Goal: Task Accomplishment & Management: Manage account settings

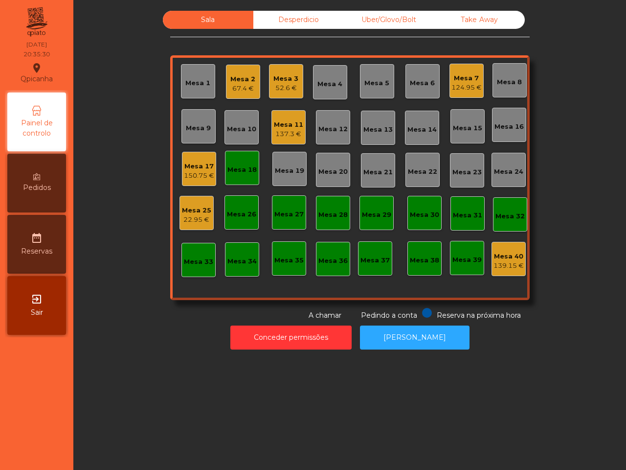
click at [248, 172] on div "Mesa 18" at bounding box center [241, 170] width 29 height 10
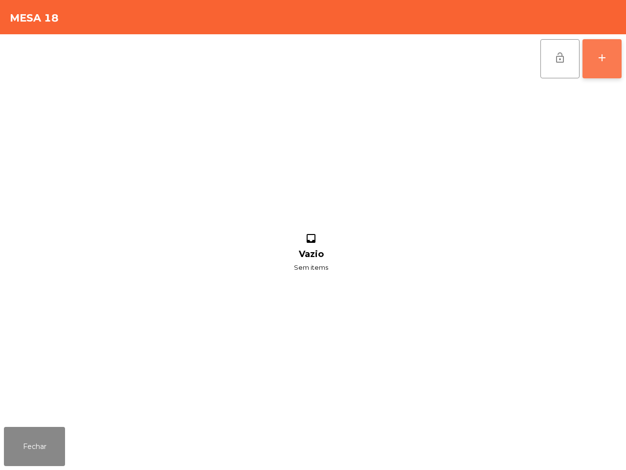
click at [594, 71] on button "add" at bounding box center [602, 58] width 39 height 39
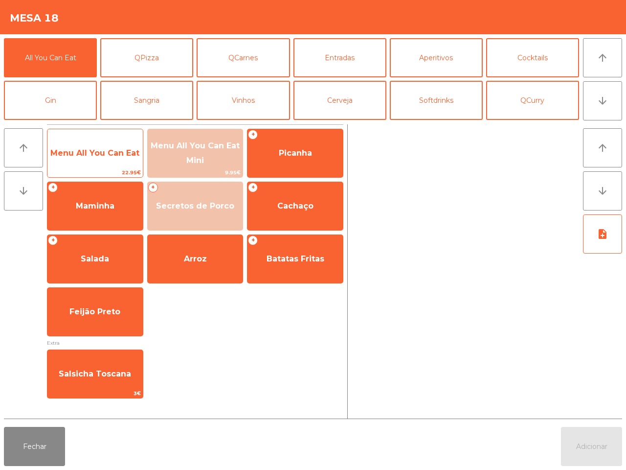
click at [74, 154] on span "Menu All You Can Eat" at bounding box center [94, 152] width 89 height 9
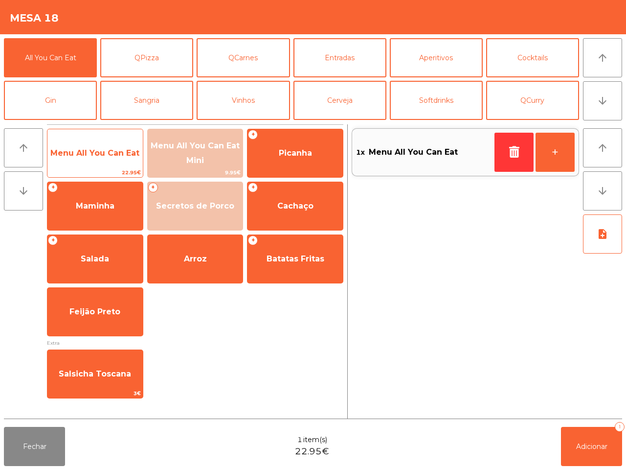
click at [74, 155] on span "Menu All You Can Eat" at bounding box center [94, 152] width 89 height 9
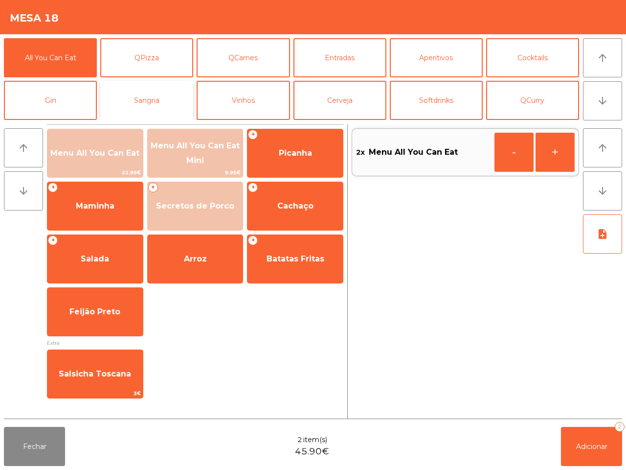
click at [142, 96] on button "Sangria" at bounding box center [146, 100] width 93 height 39
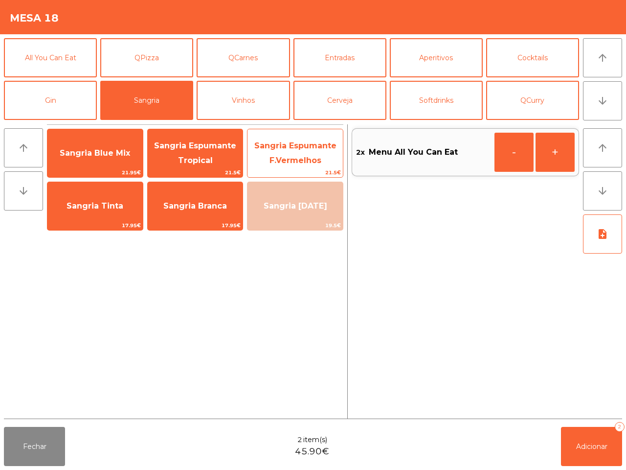
click at [276, 148] on span "Sangria Espumante F.Vermelhos" at bounding box center [295, 153] width 82 height 24
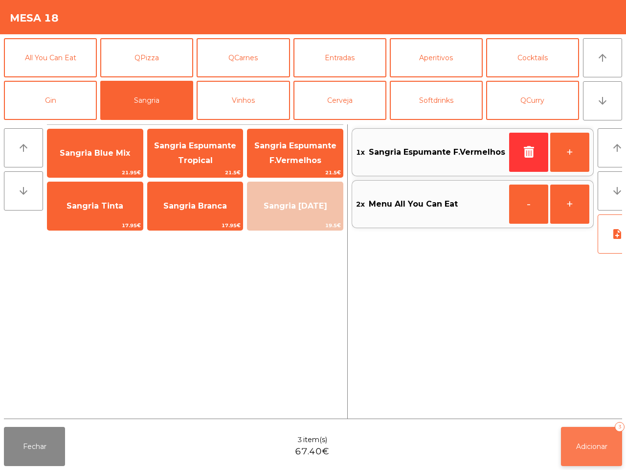
click at [590, 450] on button "Adicionar 3" at bounding box center [591, 446] width 61 height 39
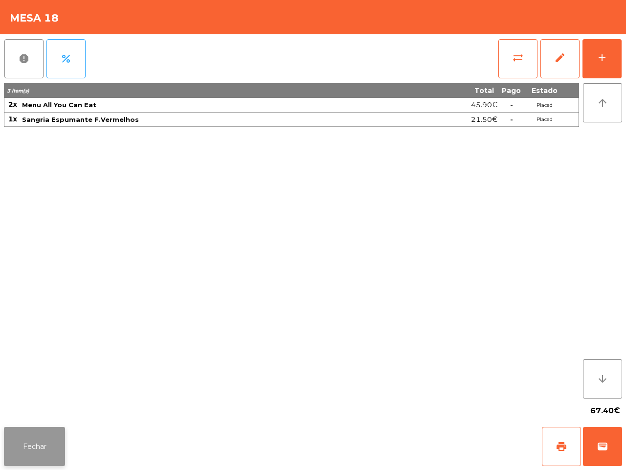
click at [53, 444] on button "Fechar" at bounding box center [34, 446] width 61 height 39
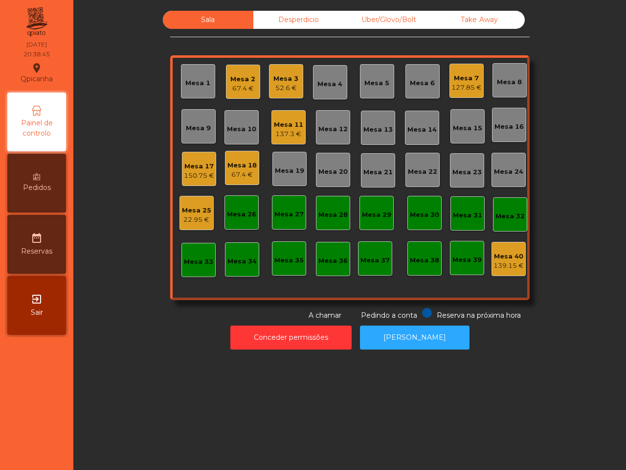
click at [451, 79] on div "Mesa 7" at bounding box center [466, 78] width 30 height 10
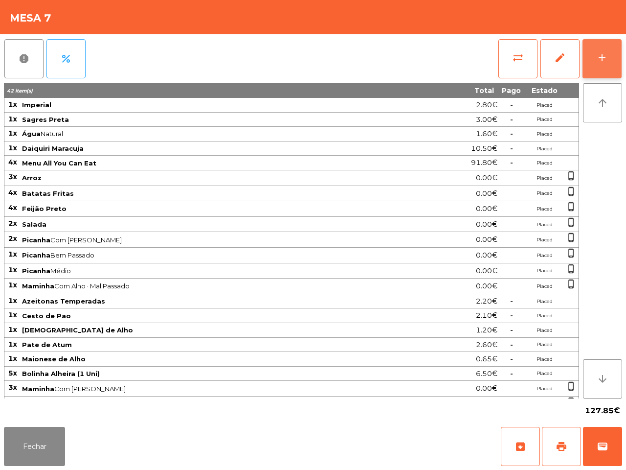
click at [610, 47] on button "add" at bounding box center [602, 58] width 39 height 39
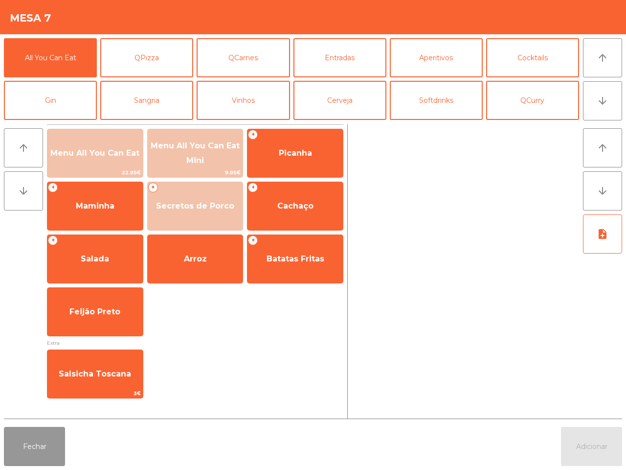
drag, startPoint x: 47, startPoint y: 453, endPoint x: 67, endPoint y: 427, distance: 33.6
click at [45, 455] on button "Fechar" at bounding box center [34, 446] width 61 height 39
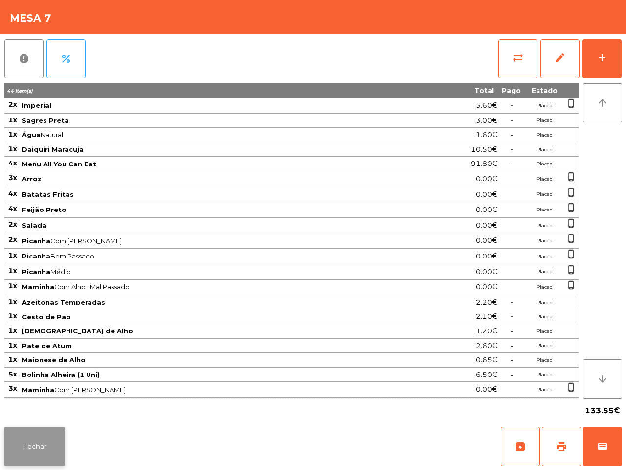
click at [35, 456] on button "Fechar" at bounding box center [34, 446] width 61 height 39
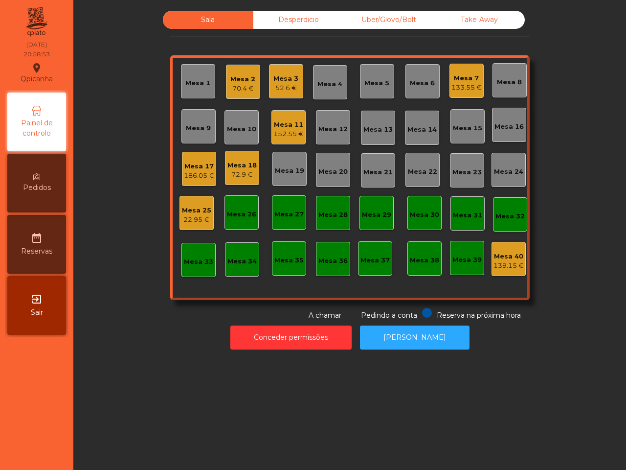
click at [194, 172] on div "186.05 €" at bounding box center [199, 176] width 30 height 10
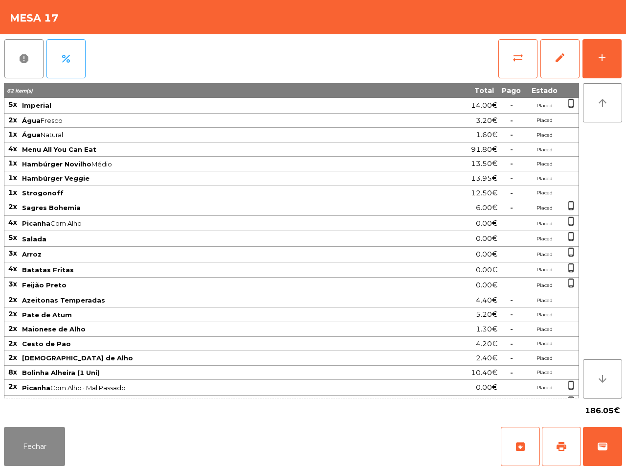
click at [164, 222] on span "Picanha Com Alho" at bounding box center [213, 223] width 382 height 8
click at [16, 445] on button "Fechar" at bounding box center [34, 446] width 61 height 39
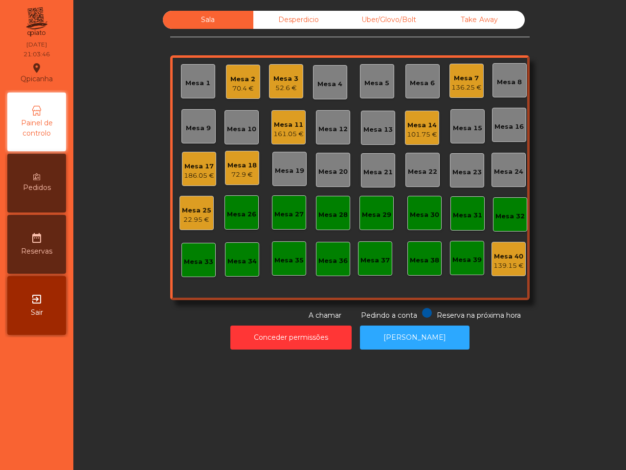
click at [426, 130] on div "101.75 €" at bounding box center [422, 135] width 30 height 10
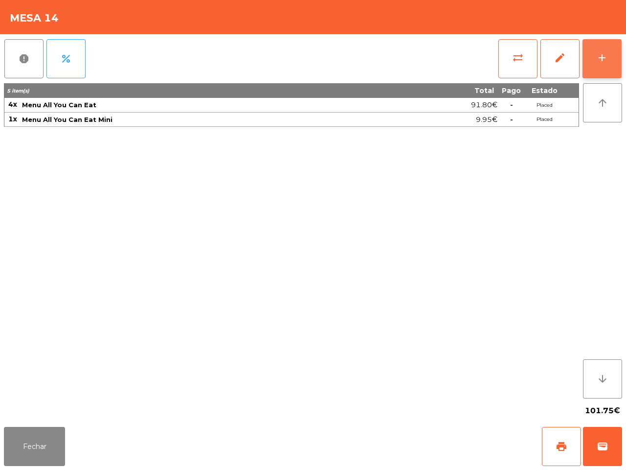
click at [618, 67] on button "add" at bounding box center [602, 58] width 39 height 39
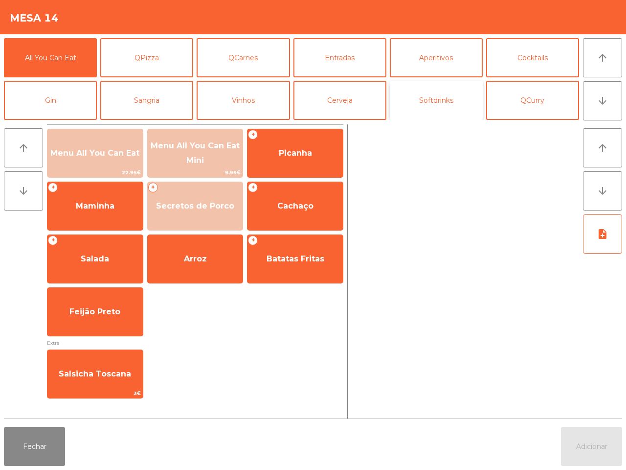
click at [439, 104] on button "Softdrinks" at bounding box center [436, 100] width 93 height 39
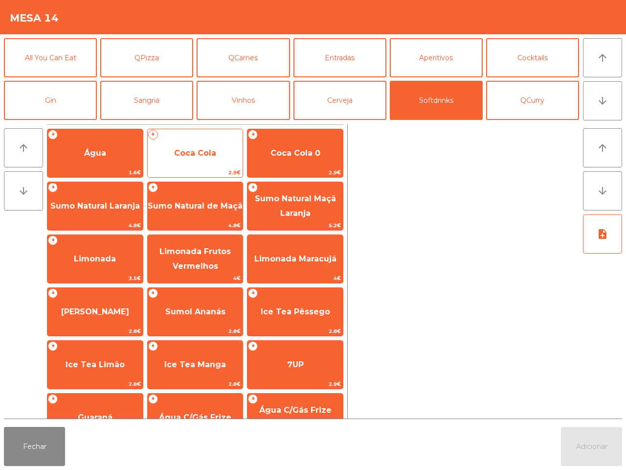
click at [192, 150] on span "Coca Cola" at bounding box center [195, 152] width 42 height 9
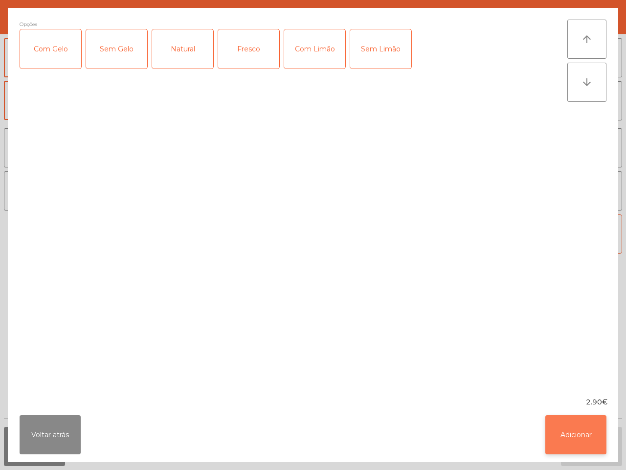
click at [561, 433] on button "Adicionar" at bounding box center [575, 434] width 61 height 39
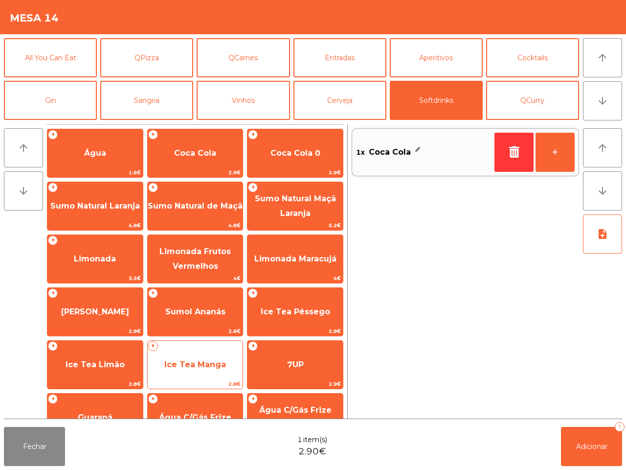
click at [182, 350] on div "+ Ice Tea Manga 2.8€" at bounding box center [195, 364] width 96 height 49
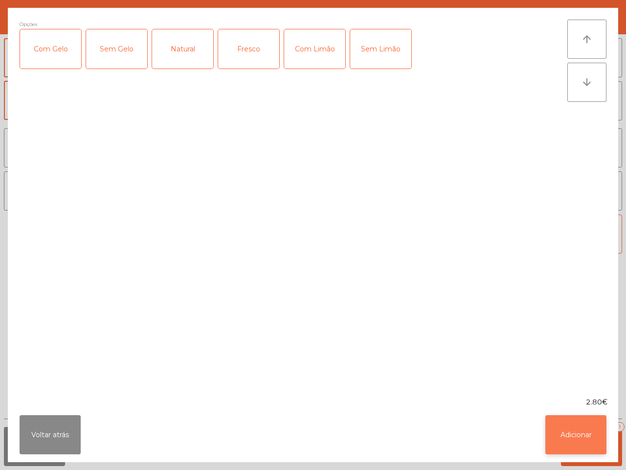
click at [578, 424] on button "Adicionar" at bounding box center [575, 434] width 61 height 39
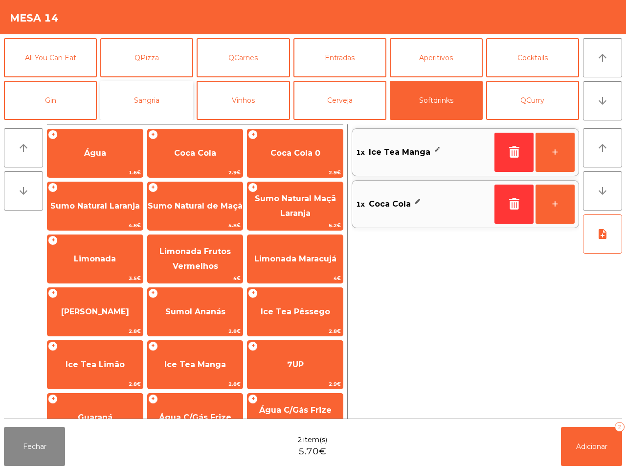
click at [152, 91] on button "Sangria" at bounding box center [146, 100] width 93 height 39
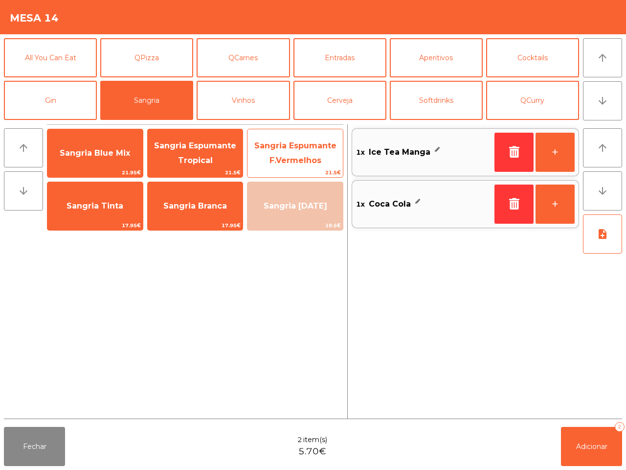
click at [280, 148] on span "Sangria Espumante F.Vermelhos" at bounding box center [295, 153] width 82 height 24
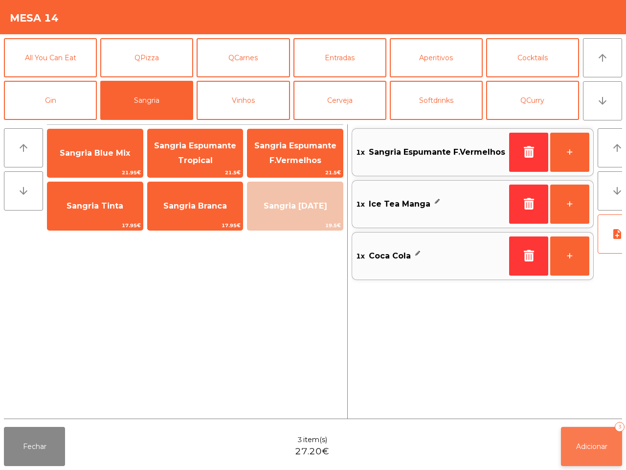
click at [584, 434] on button "Adicionar 3" at bounding box center [591, 446] width 61 height 39
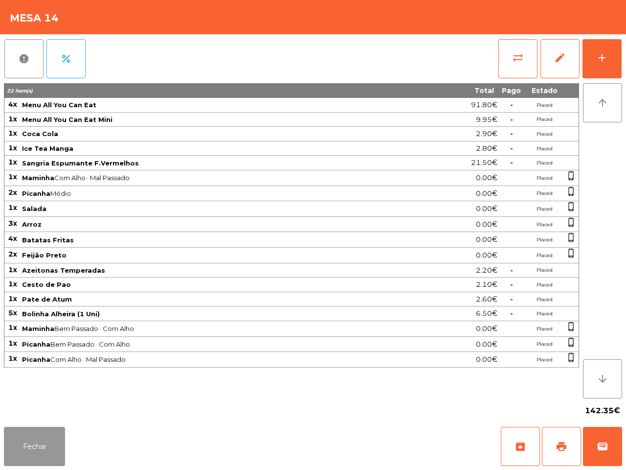
click at [21, 438] on button "Fechar" at bounding box center [34, 446] width 61 height 39
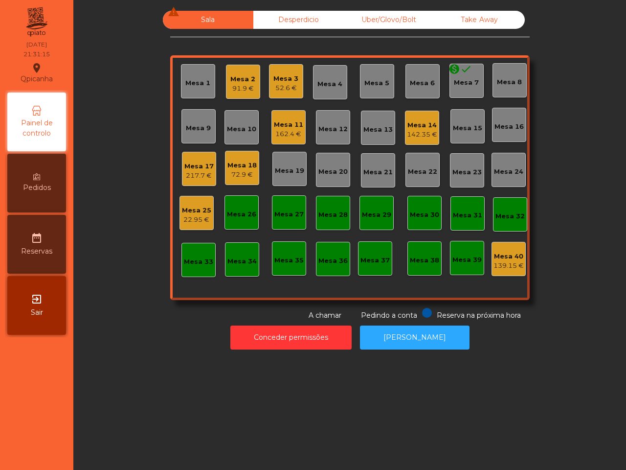
click at [277, 129] on div "162.4 €" at bounding box center [288, 134] width 29 height 10
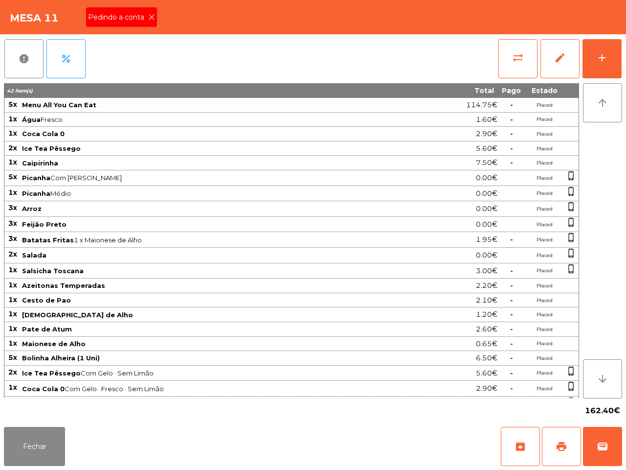
click at [148, 17] on icon at bounding box center [151, 17] width 7 height 7
click at [553, 449] on button "print" at bounding box center [561, 446] width 39 height 39
click at [49, 446] on button "Fechar" at bounding box center [34, 446] width 61 height 39
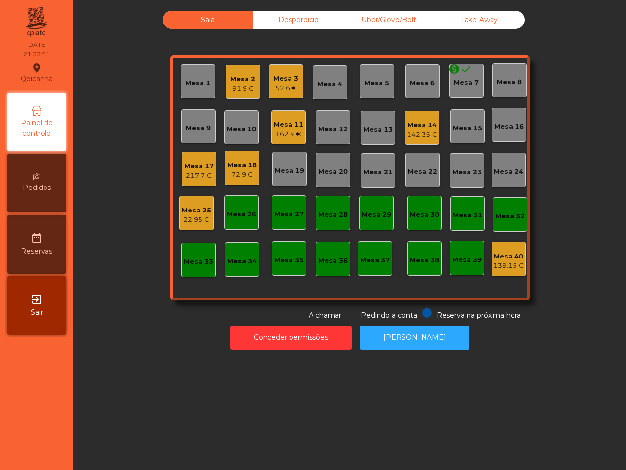
click at [201, 177] on div "217.7 €" at bounding box center [198, 176] width 29 height 10
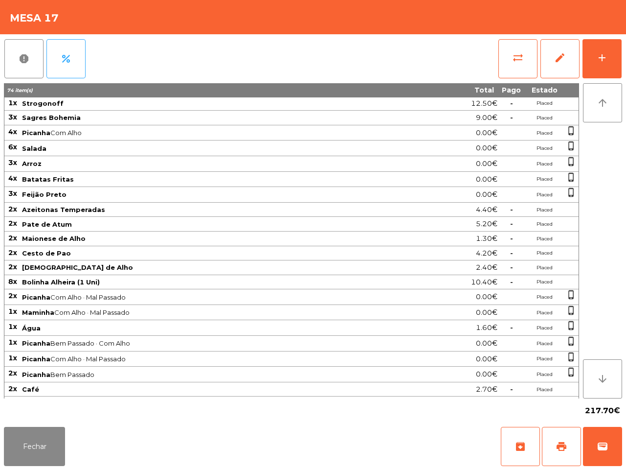
scroll to position [152, 0]
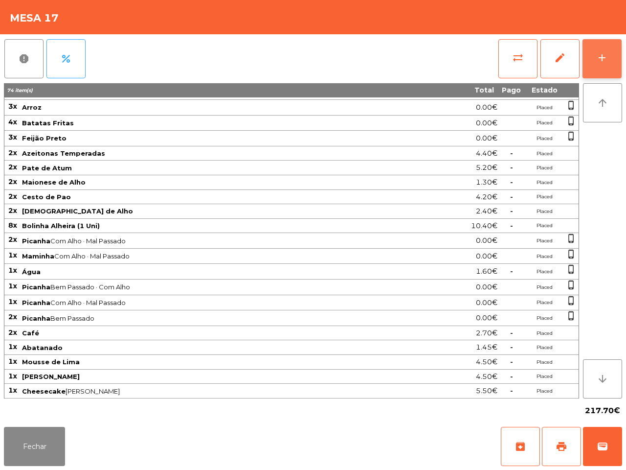
click at [591, 59] on button "add" at bounding box center [602, 58] width 39 height 39
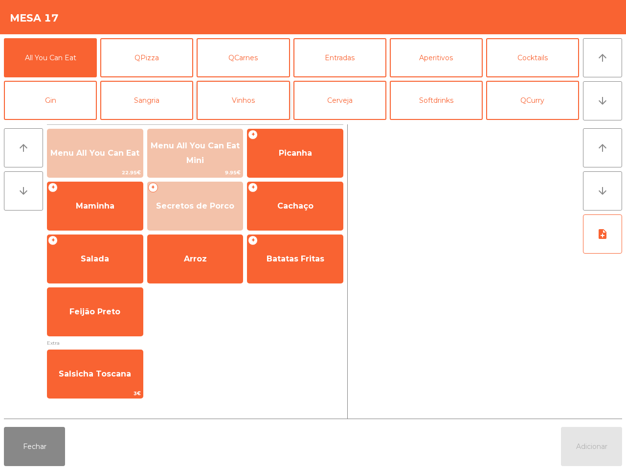
scroll to position [61, 0]
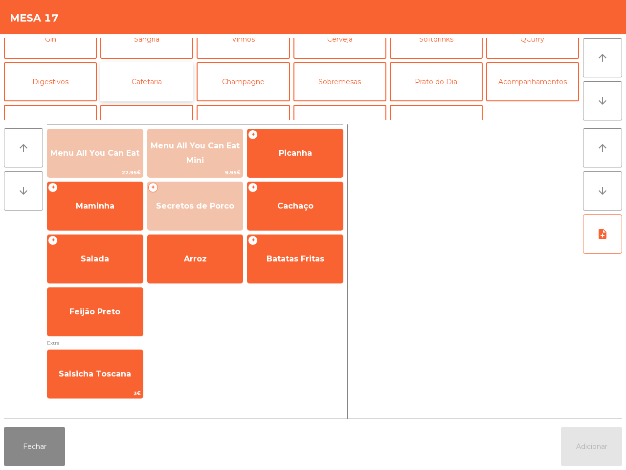
click at [152, 74] on button "Cafetaria" at bounding box center [146, 81] width 93 height 39
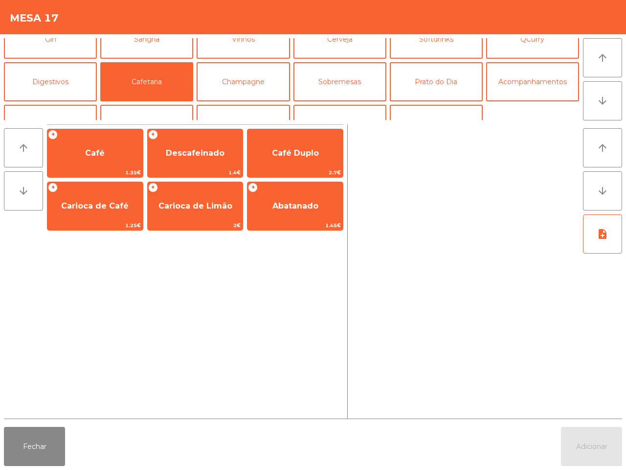
click at [76, 146] on span "Café" at bounding box center [94, 153] width 95 height 26
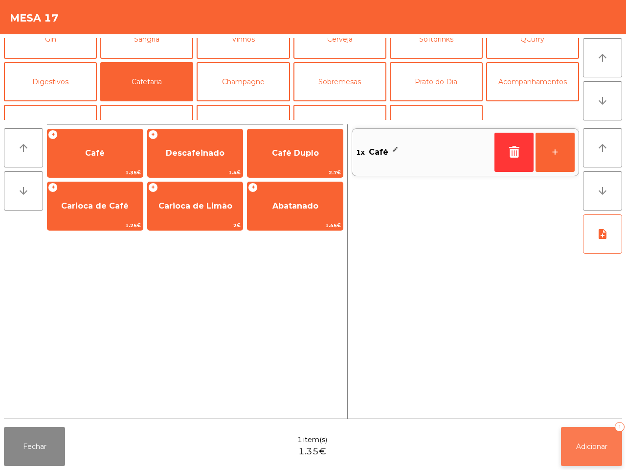
click at [582, 445] on span "Adicionar" at bounding box center [591, 446] width 31 height 9
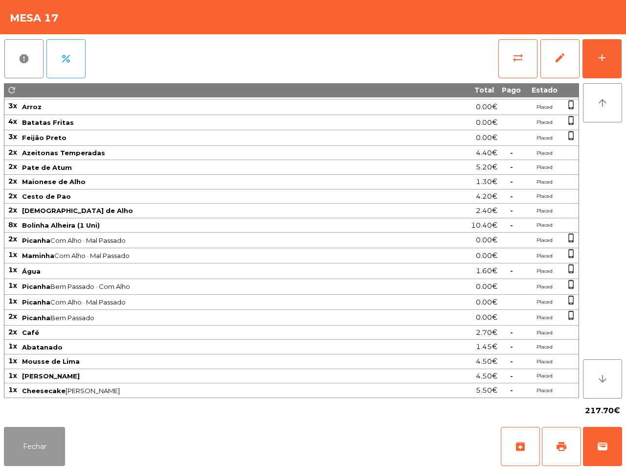
click at [45, 448] on button "Fechar" at bounding box center [34, 446] width 61 height 39
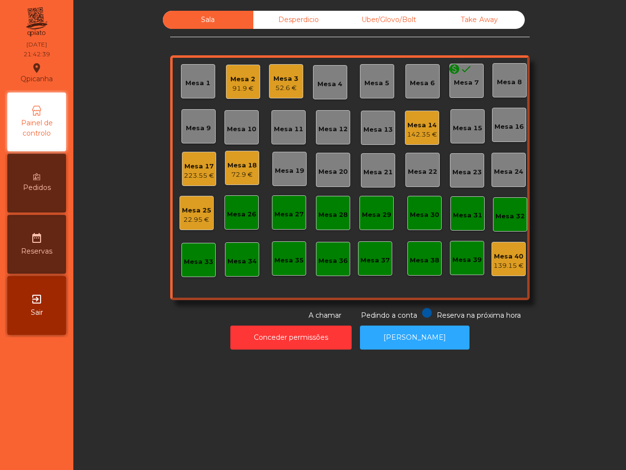
click at [46, 446] on nav "Qpicanha location_on [DATE] 21:42:39 Painel de controlo Pedidos date_range Rese…" at bounding box center [36, 235] width 73 height 470
click at [175, 145] on div "Mesa 1 Mesa 2 91.9 € Mesa 3 52.6 € Mesa 4 Mesa 5 Mesa 6 monetization_on [GEOGRA…" at bounding box center [350, 177] width 360 height 245
click at [234, 162] on div "Mesa 18" at bounding box center [241, 165] width 29 height 10
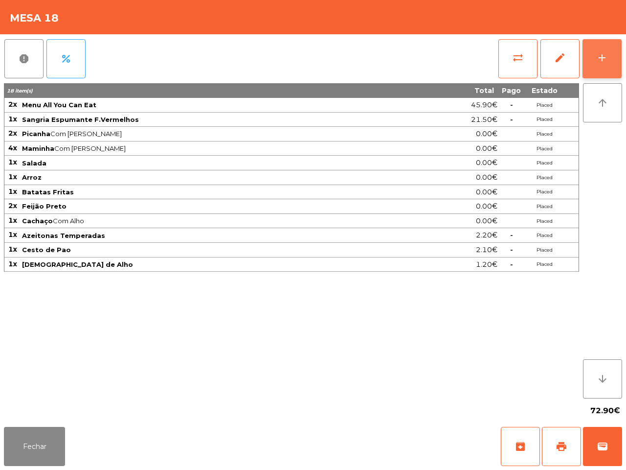
click at [603, 45] on button "add" at bounding box center [602, 58] width 39 height 39
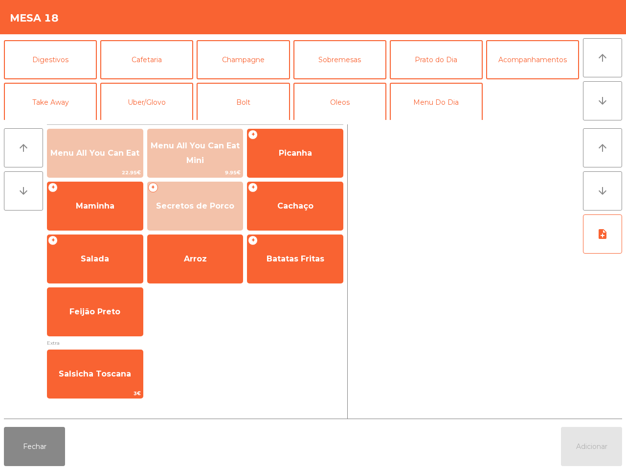
scroll to position [85, 0]
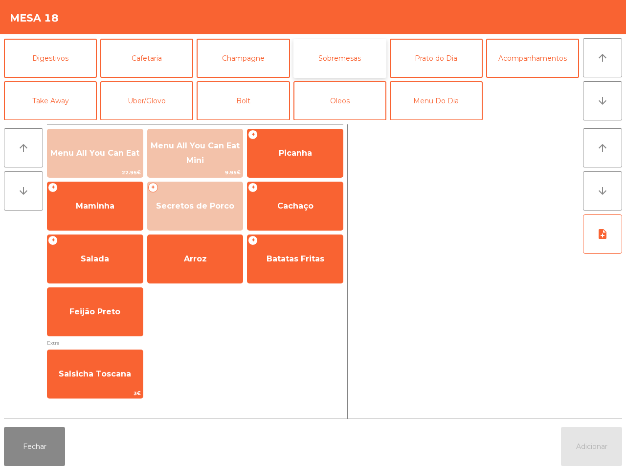
click at [352, 52] on button "Sobremesas" at bounding box center [339, 58] width 93 height 39
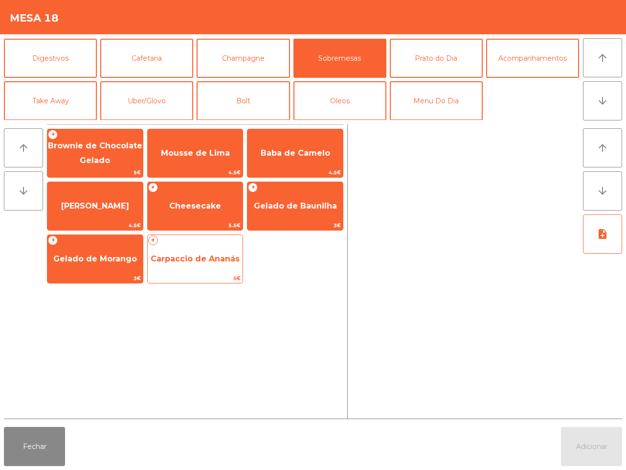
click at [175, 255] on span "Carpaccio de Ananás" at bounding box center [195, 258] width 89 height 9
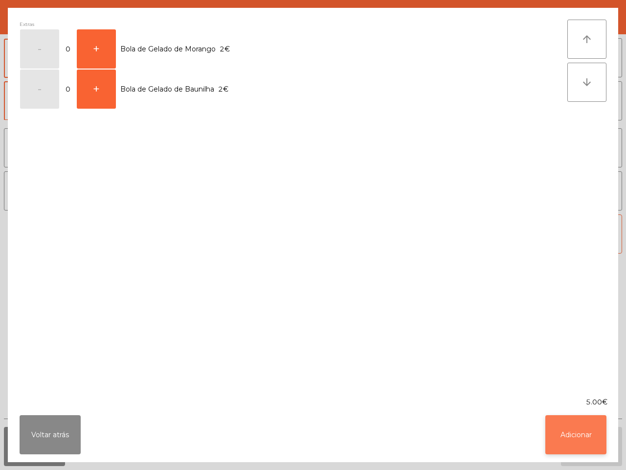
click at [570, 427] on button "Adicionar" at bounding box center [575, 434] width 61 height 39
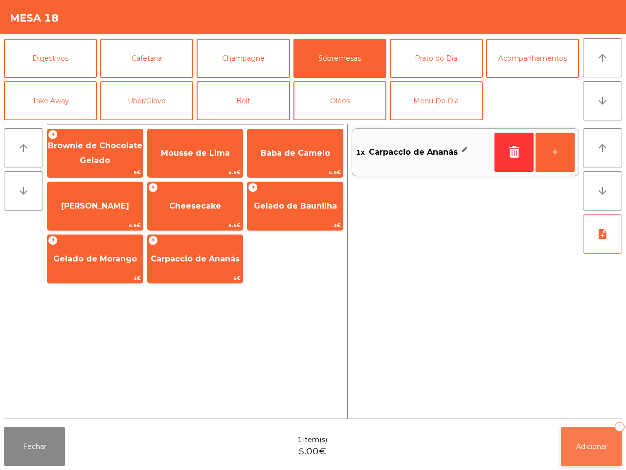
click at [601, 448] on span "Adicionar" at bounding box center [591, 446] width 31 height 9
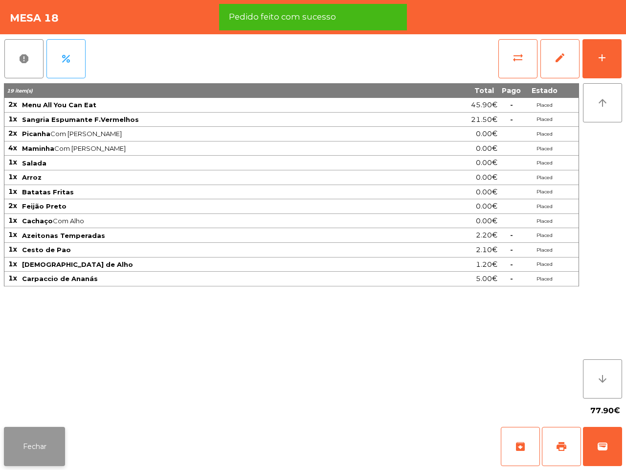
click at [28, 445] on button "Fechar" at bounding box center [34, 446] width 61 height 39
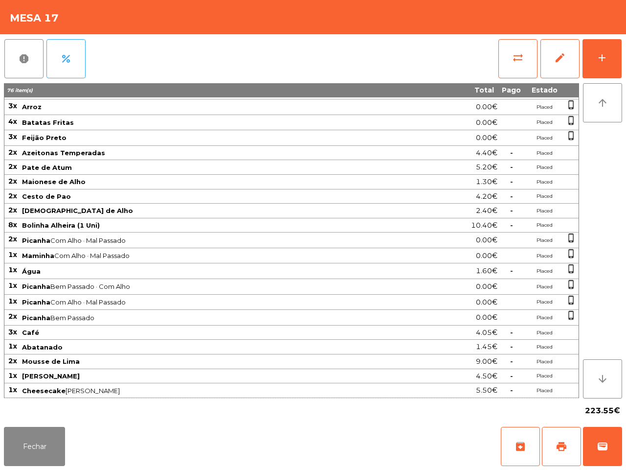
scroll to position [152, 0]
click at [35, 459] on button "Fechar" at bounding box center [34, 446] width 61 height 39
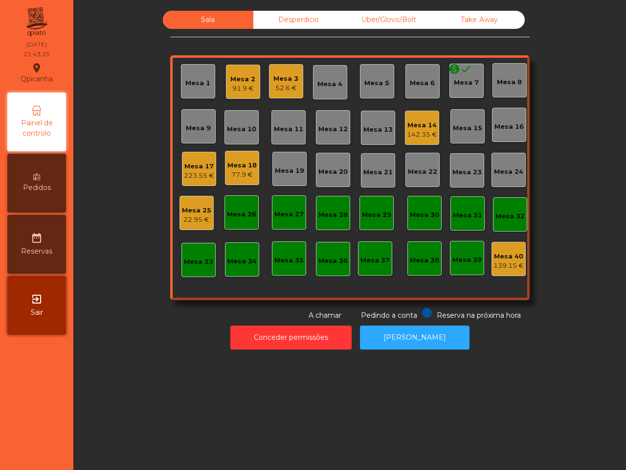
click at [238, 167] on div "Mesa 18" at bounding box center [241, 165] width 29 height 10
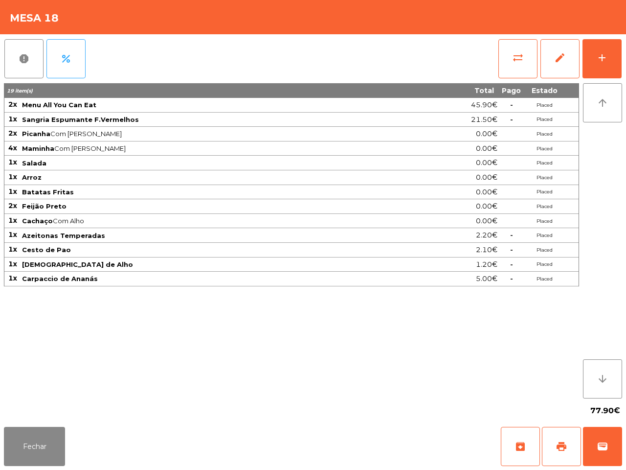
click at [3, 456] on div "Fechar archive print wallet" at bounding box center [313, 446] width 626 height 47
click at [30, 452] on button "Fechar" at bounding box center [34, 446] width 61 height 39
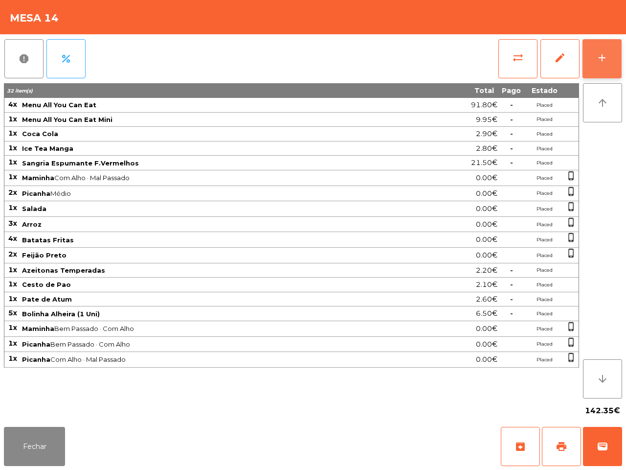
click at [603, 60] on div "add" at bounding box center [602, 58] width 12 height 12
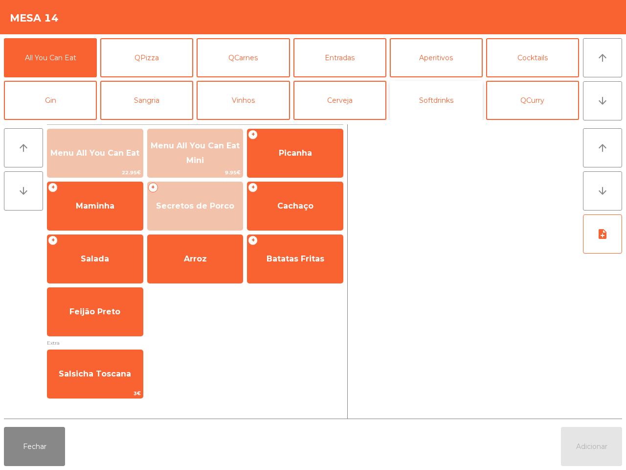
click at [427, 103] on button "Softdrinks" at bounding box center [436, 100] width 93 height 39
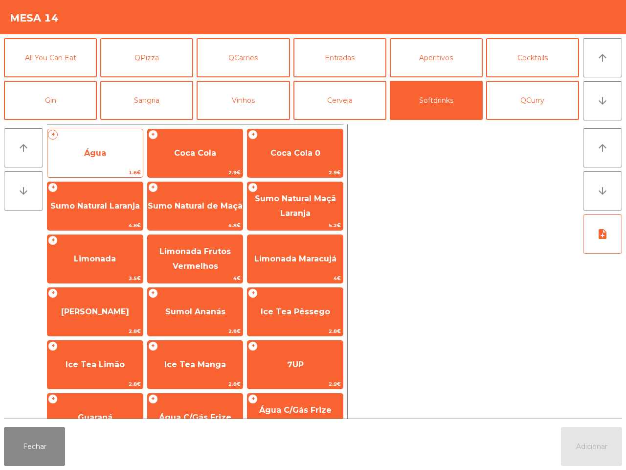
click at [93, 171] on span "1.6€" at bounding box center [94, 172] width 95 height 9
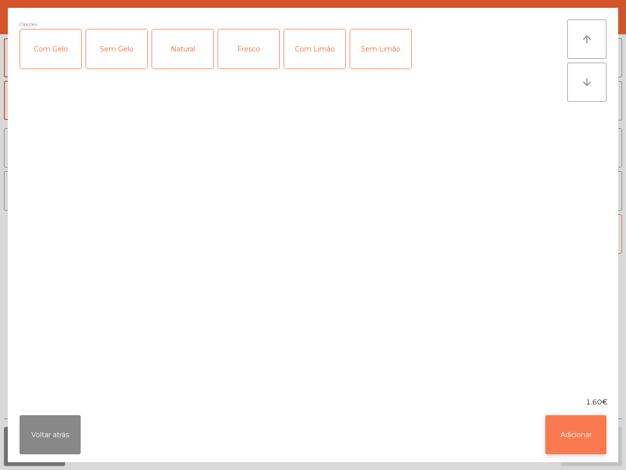
click at [568, 434] on button "Adicionar" at bounding box center [575, 434] width 61 height 39
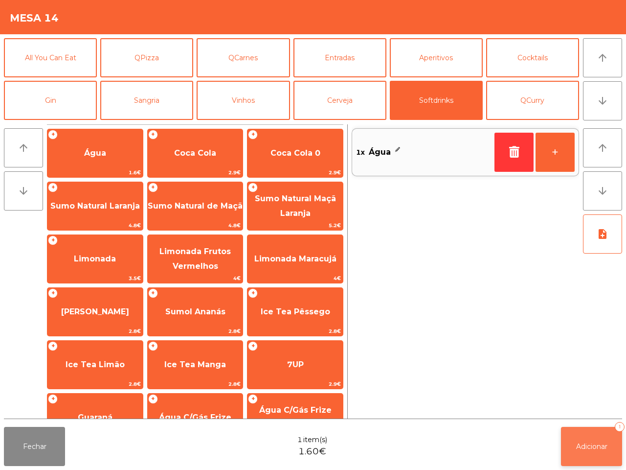
click at [586, 447] on span "Adicionar" at bounding box center [591, 446] width 31 height 9
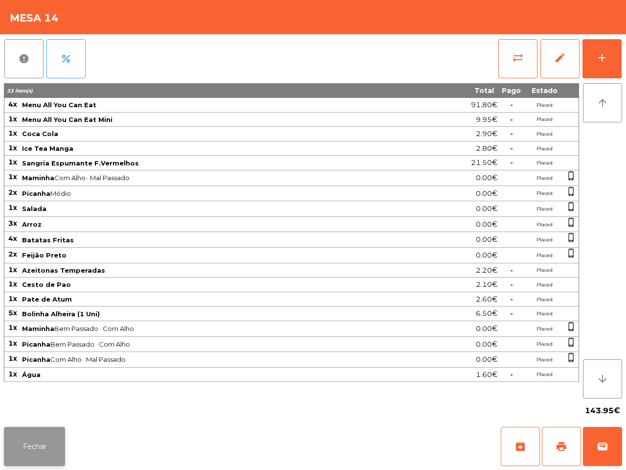
click at [53, 449] on button "Fechar" at bounding box center [34, 446] width 61 height 39
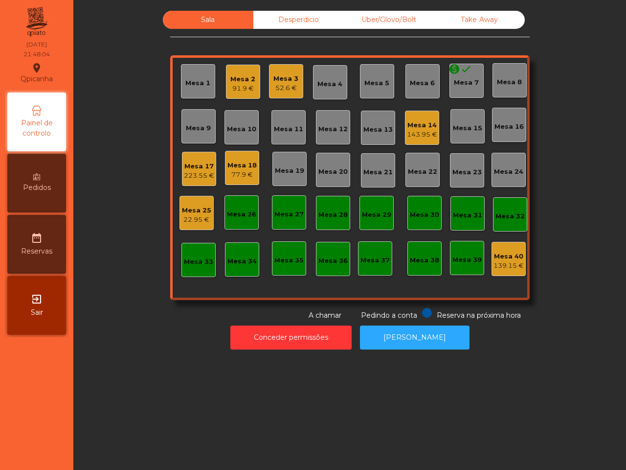
click at [239, 168] on div "Mesa 18" at bounding box center [241, 165] width 29 height 10
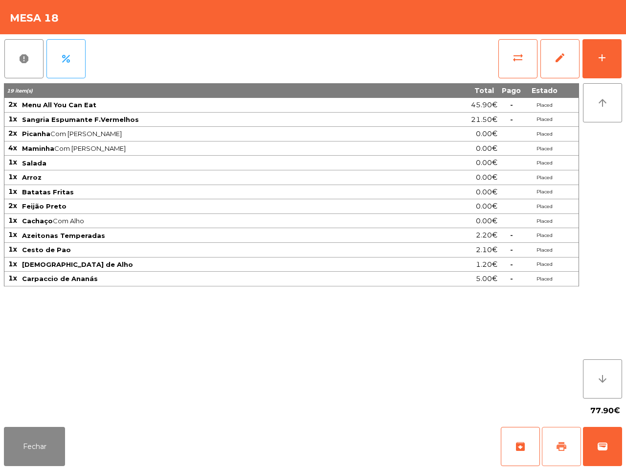
click at [561, 445] on span "print" at bounding box center [562, 446] width 12 height 12
click at [24, 438] on button "Fechar" at bounding box center [34, 446] width 61 height 39
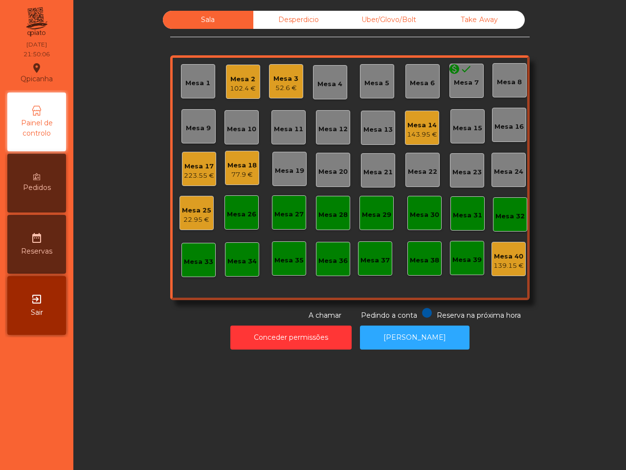
click at [253, 181] on div "Mesa 18 77.9 €" at bounding box center [242, 168] width 34 height 34
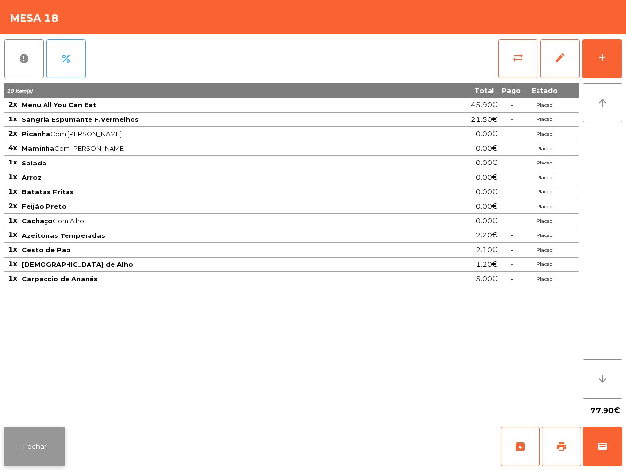
click at [11, 434] on button "Fechar" at bounding box center [34, 446] width 61 height 39
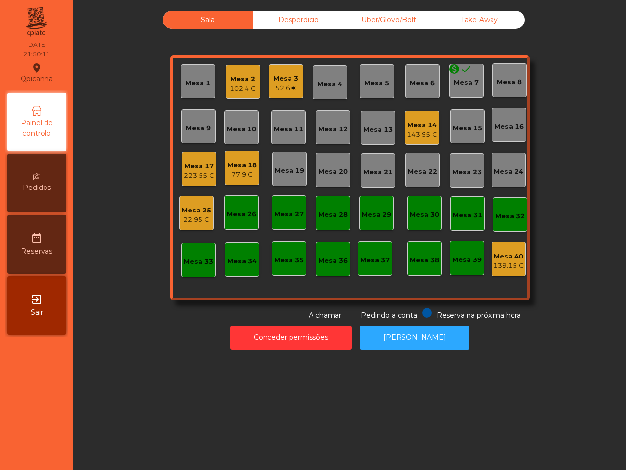
click at [273, 72] on div "Mesa 3 52.6 €" at bounding box center [285, 81] width 25 height 23
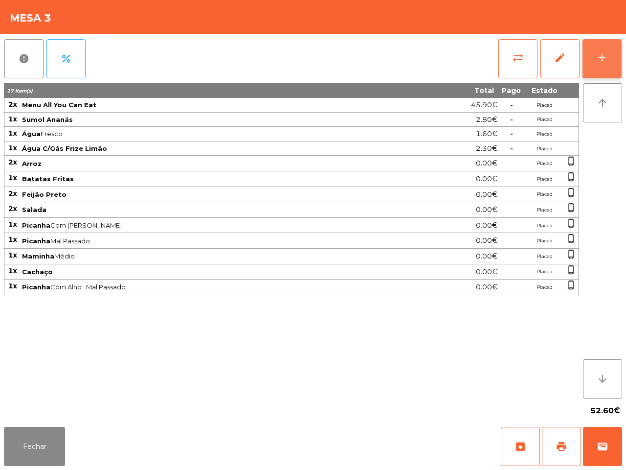
click at [619, 54] on button "add" at bounding box center [602, 58] width 39 height 39
click at [596, 60] on div "add" at bounding box center [602, 58] width 12 height 12
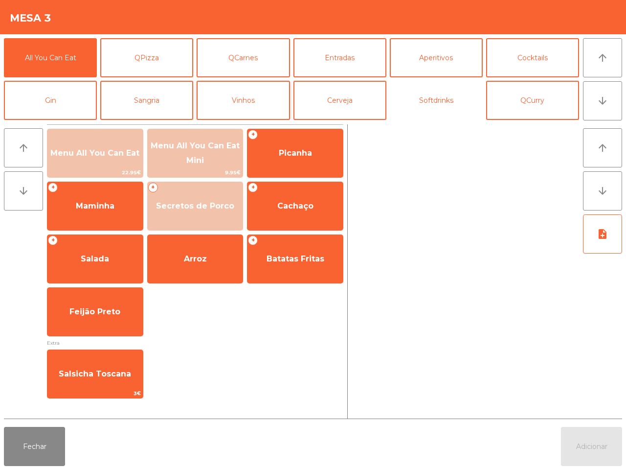
click at [406, 94] on button "Softdrinks" at bounding box center [436, 100] width 93 height 39
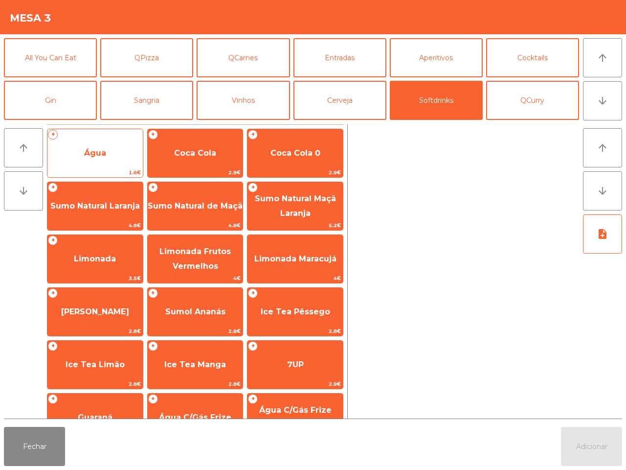
click at [106, 151] on span "Água" at bounding box center [95, 152] width 22 height 9
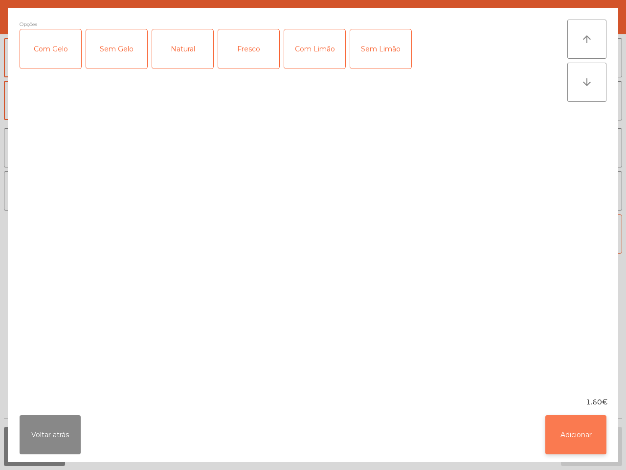
click at [572, 450] on button "Adicionar" at bounding box center [575, 434] width 61 height 39
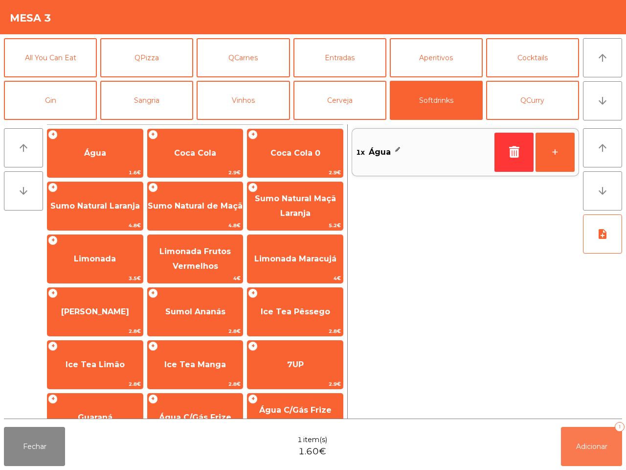
click at [576, 440] on button "Adicionar 1" at bounding box center [591, 446] width 61 height 39
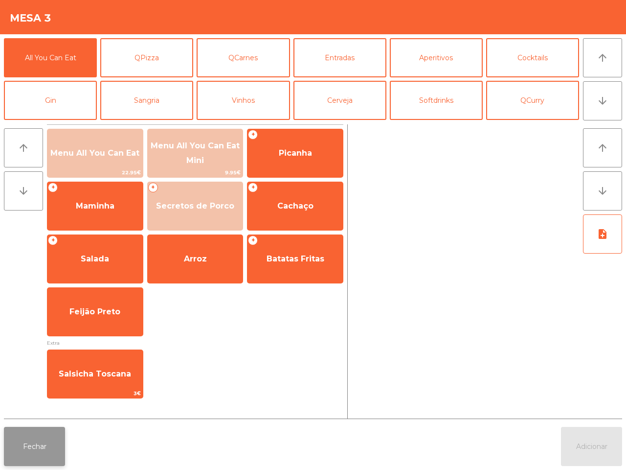
click at [45, 444] on button "Fechar" at bounding box center [34, 446] width 61 height 39
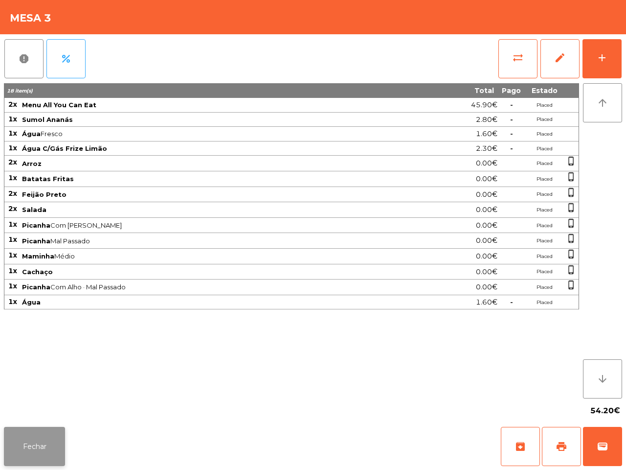
click at [28, 442] on button "Fechar" at bounding box center [34, 446] width 61 height 39
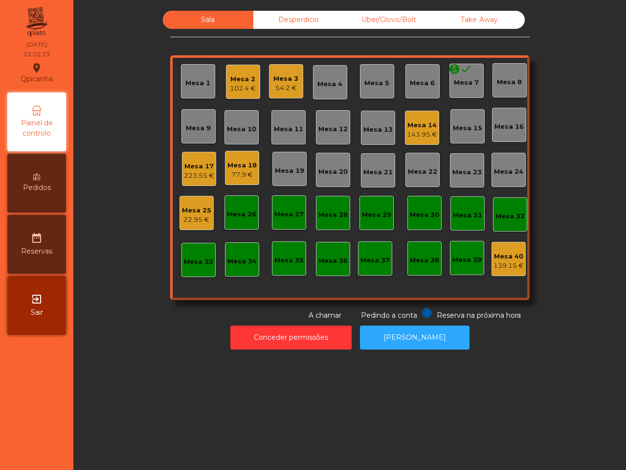
click at [40, 179] on div "Pedidos" at bounding box center [36, 183] width 59 height 59
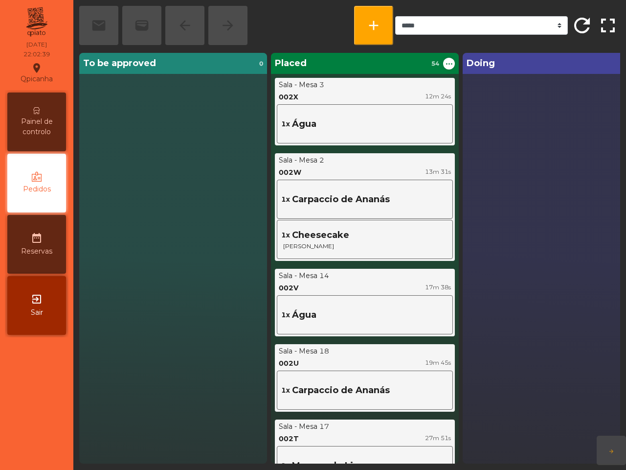
click at [28, 106] on div "Painel de controlo" at bounding box center [36, 121] width 59 height 59
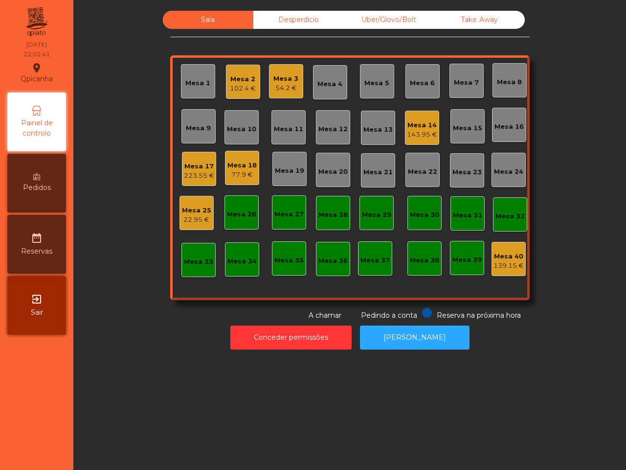
click at [292, 83] on div "54.2 €" at bounding box center [285, 88] width 25 height 10
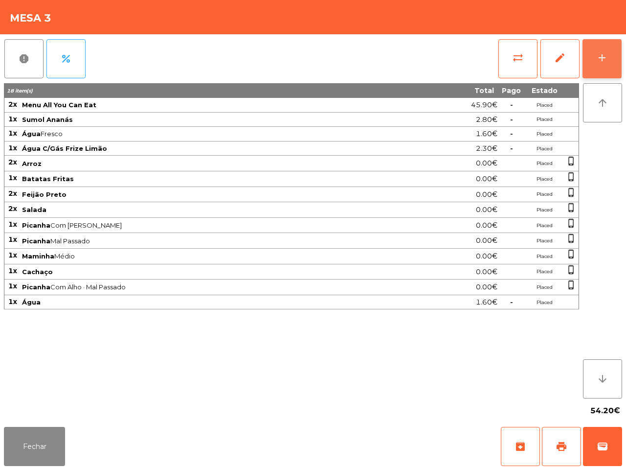
click at [593, 61] on button "add" at bounding box center [602, 58] width 39 height 39
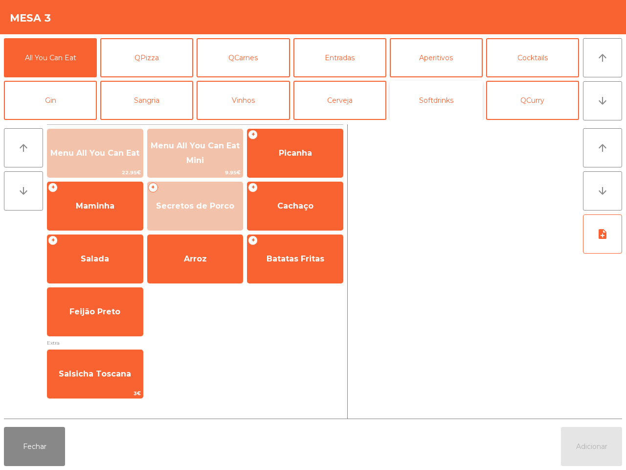
click at [439, 103] on button "Softdrinks" at bounding box center [436, 100] width 93 height 39
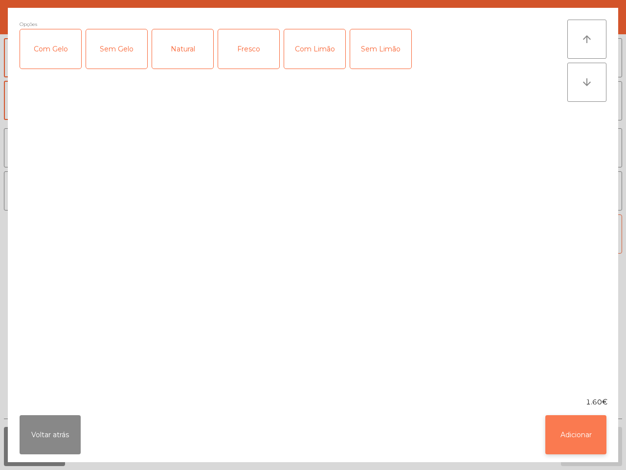
click at [576, 424] on button "Adicionar" at bounding box center [575, 434] width 61 height 39
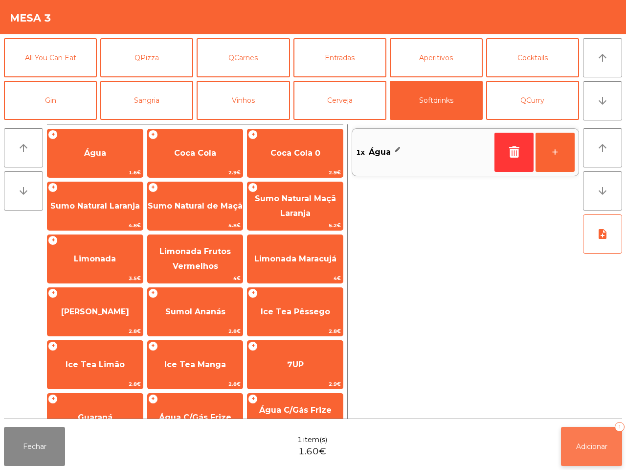
click at [586, 445] on span "Adicionar" at bounding box center [591, 446] width 31 height 9
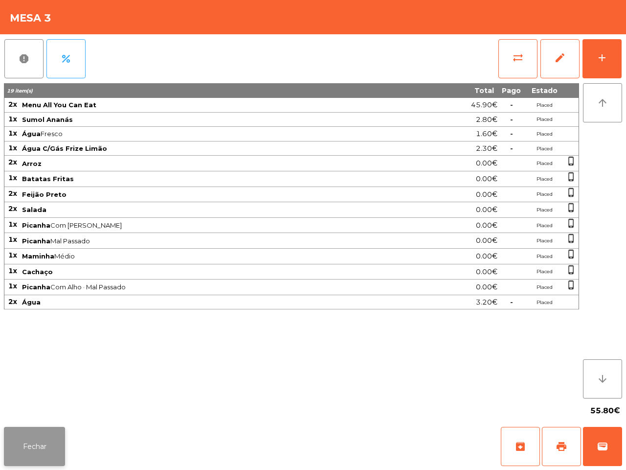
click at [11, 450] on button "Fechar" at bounding box center [34, 446] width 61 height 39
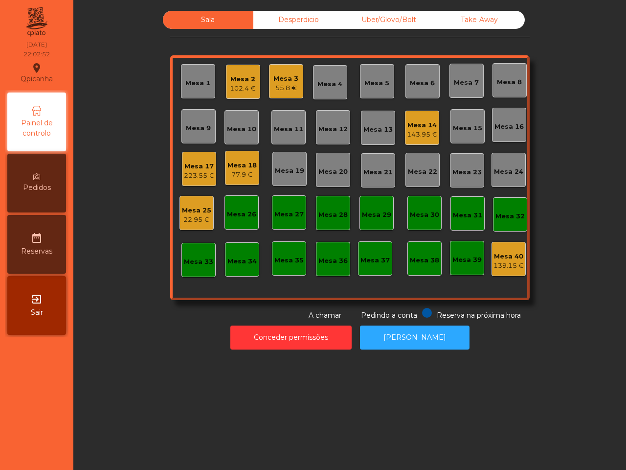
click at [277, 91] on div "55.8 €" at bounding box center [285, 88] width 25 height 10
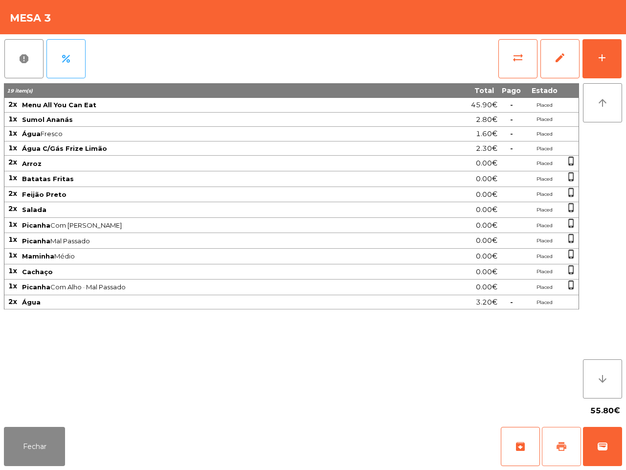
click at [564, 441] on span "print" at bounding box center [562, 446] width 12 height 12
click at [18, 445] on button "Fechar" at bounding box center [34, 446] width 61 height 39
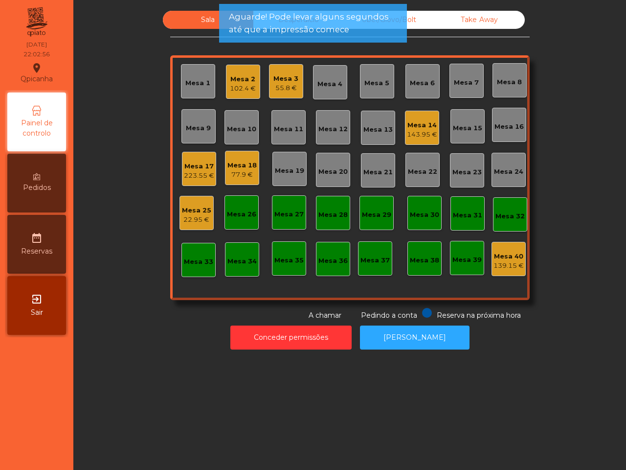
click at [236, 165] on div "Mesa 18" at bounding box center [241, 165] width 29 height 10
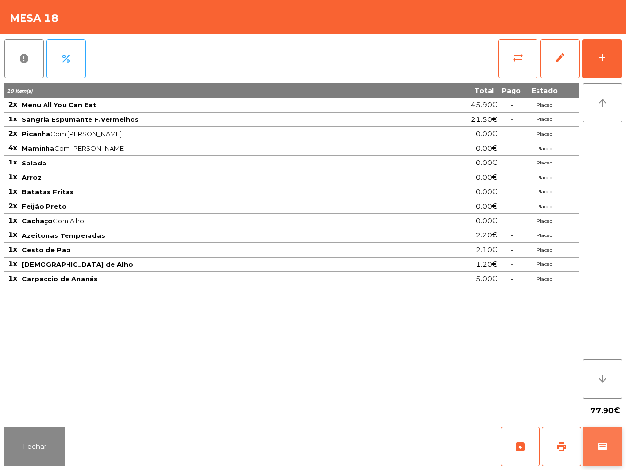
click at [607, 443] on span "wallet" at bounding box center [603, 446] width 12 height 12
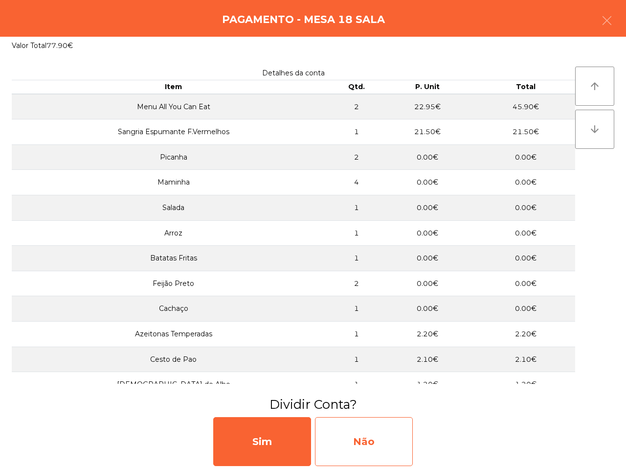
click at [360, 445] on div "Não" at bounding box center [364, 441] width 98 height 49
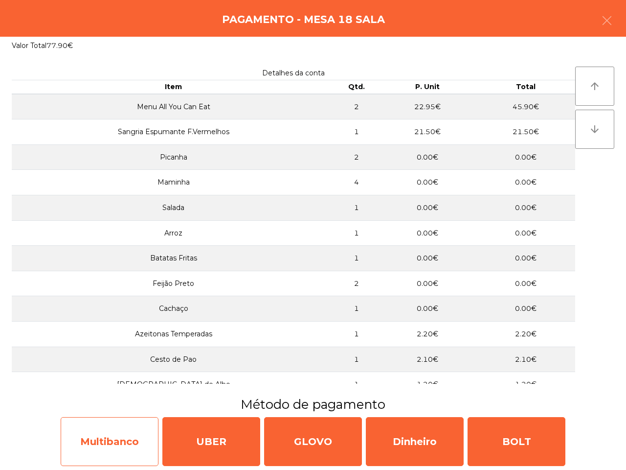
click at [134, 440] on div "Multibanco" at bounding box center [110, 441] width 98 height 49
select select "**"
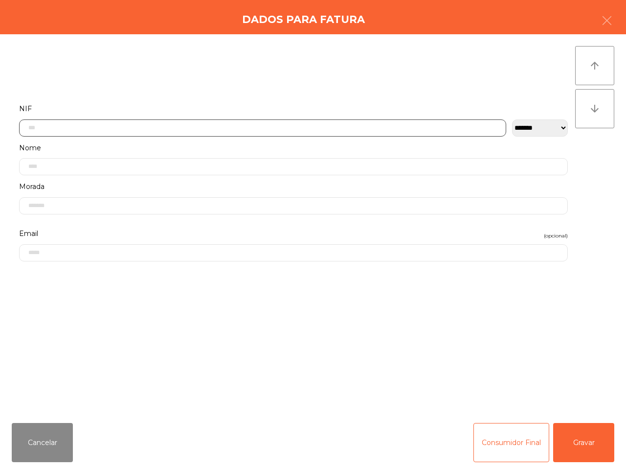
click at [120, 125] on input "text" at bounding box center [262, 127] width 487 height 17
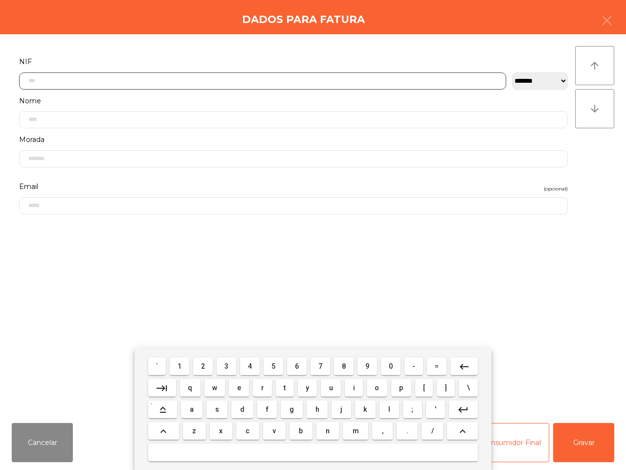
scroll to position [55, 0]
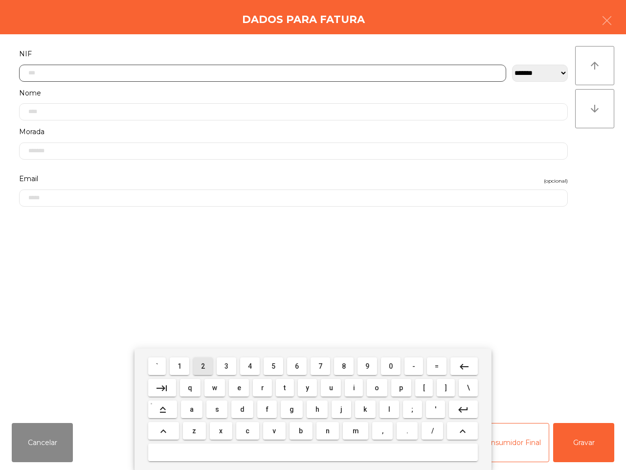
click at [205, 362] on span "2" at bounding box center [203, 366] width 4 height 8
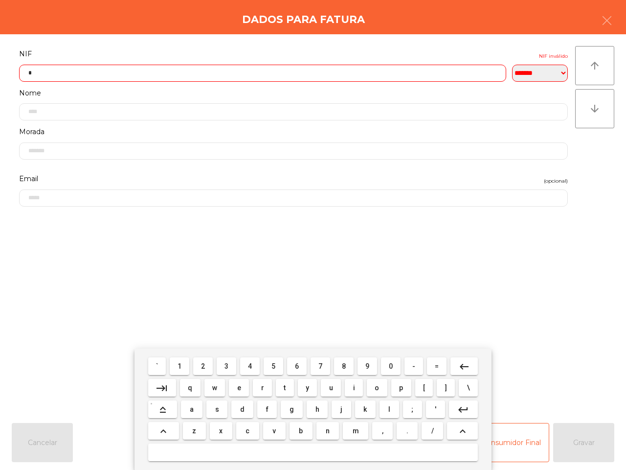
click at [179, 363] on button "1" at bounding box center [180, 366] width 20 height 18
click at [389, 367] on span "0" at bounding box center [391, 366] width 4 height 8
click at [347, 367] on button "8" at bounding box center [344, 366] width 20 height 18
click at [390, 365] on span "0" at bounding box center [391, 366] width 4 height 8
click at [226, 365] on span "3" at bounding box center [227, 366] width 4 height 8
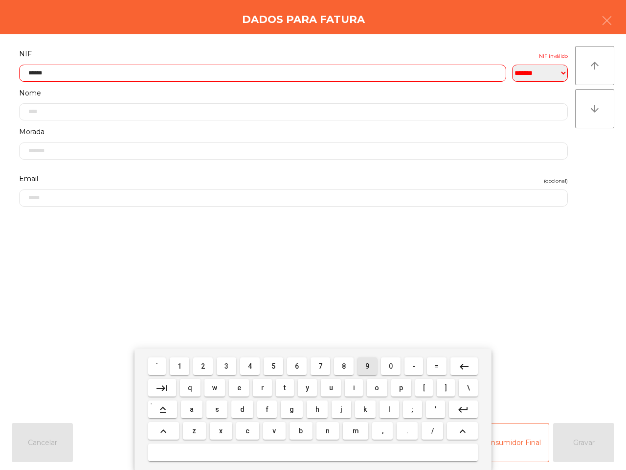
click at [362, 365] on button "9" at bounding box center [368, 366] width 20 height 18
click at [221, 362] on button "3" at bounding box center [227, 366] width 20 height 18
click at [250, 364] on span "4" at bounding box center [250, 366] width 4 height 8
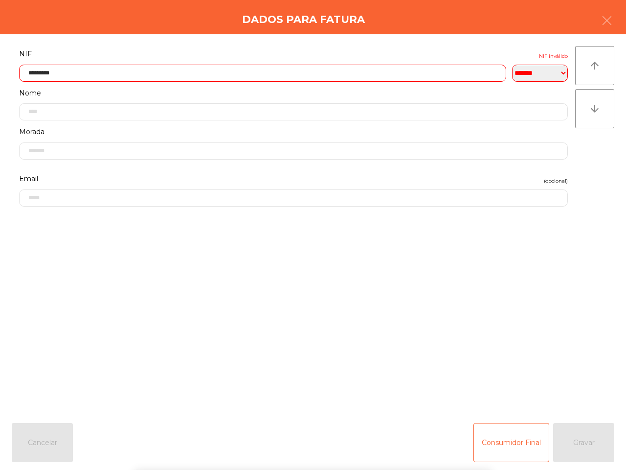
click at [252, 311] on form "**********" at bounding box center [293, 225] width 563 height 357
click at [249, 307] on form "**********" at bounding box center [293, 225] width 563 height 357
click at [73, 73] on input "*********" at bounding box center [262, 73] width 487 height 17
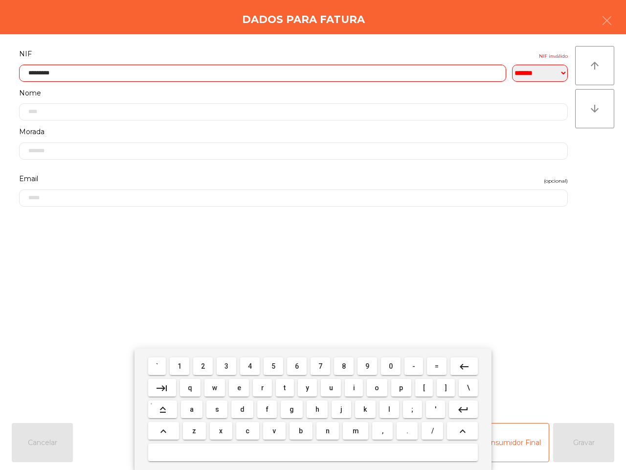
click at [459, 360] on mat-icon "keyboard_backspace" at bounding box center [464, 366] width 12 height 12
click at [204, 360] on button "2" at bounding box center [203, 366] width 20 height 18
click at [257, 368] on button "4" at bounding box center [250, 366] width 20 height 18
type input "*********"
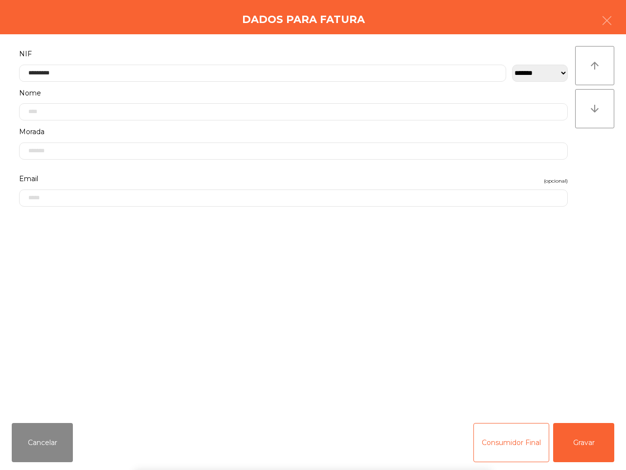
click at [270, 302] on form "**********" at bounding box center [293, 225] width 563 height 357
click at [580, 436] on button "Gravar" at bounding box center [583, 442] width 61 height 39
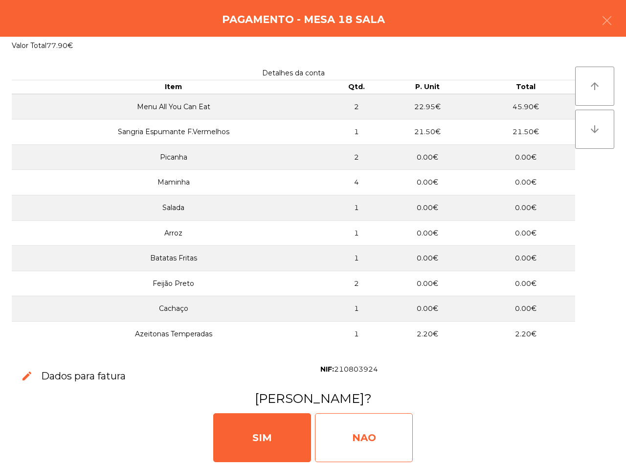
click at [355, 431] on div "NAO" at bounding box center [364, 437] width 98 height 49
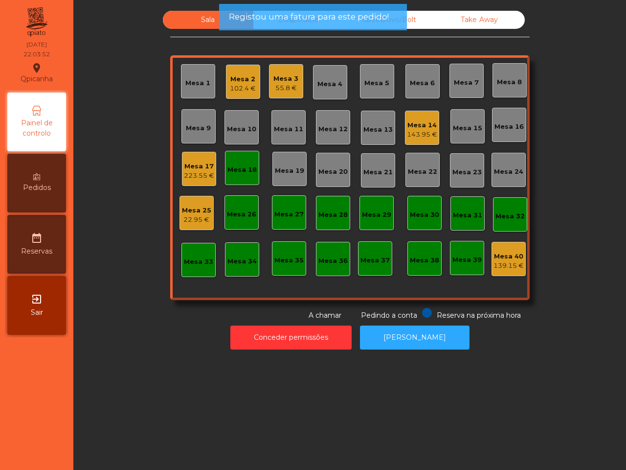
click at [425, 135] on div "143.95 €" at bounding box center [422, 135] width 30 height 10
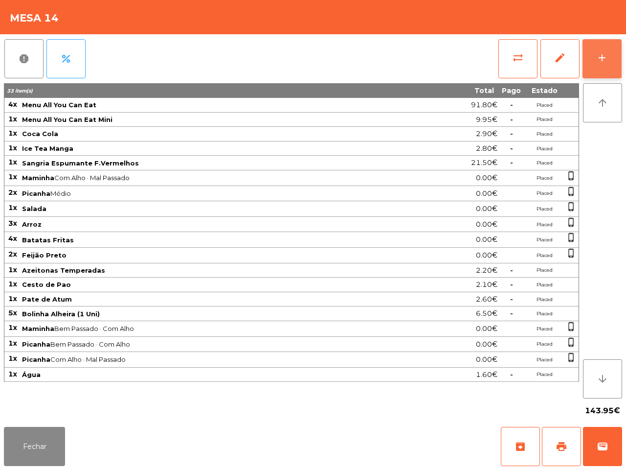
click at [596, 67] on button "add" at bounding box center [602, 58] width 39 height 39
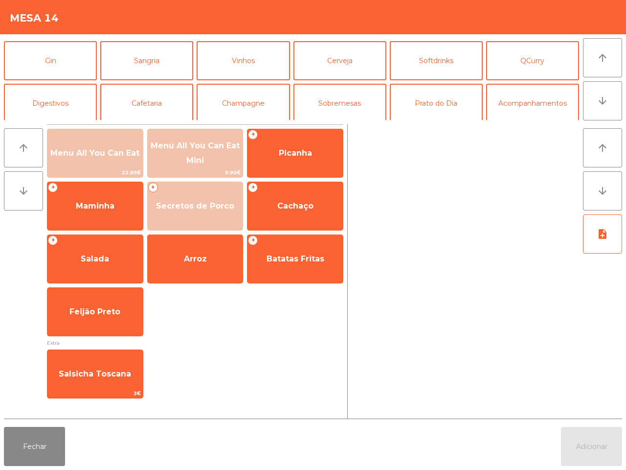
scroll to position [61, 0]
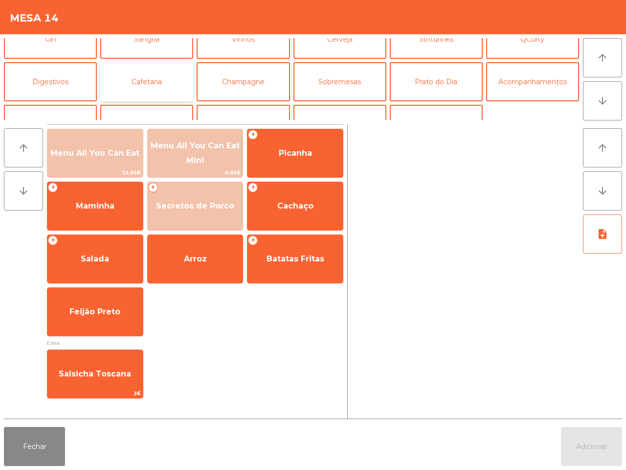
click at [151, 79] on button "Cafetaria" at bounding box center [146, 81] width 93 height 39
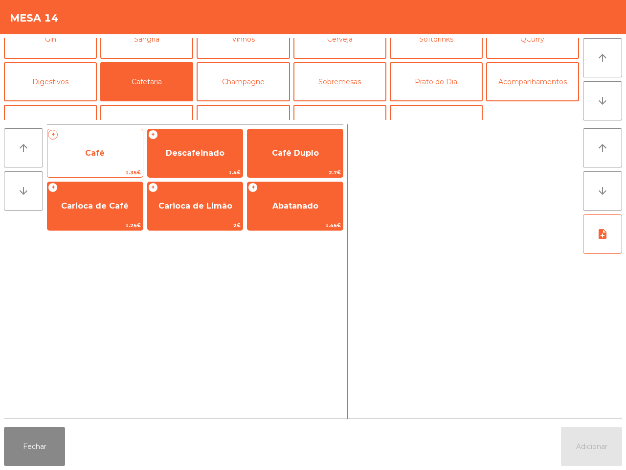
click at [112, 159] on span "Café" at bounding box center [94, 153] width 95 height 26
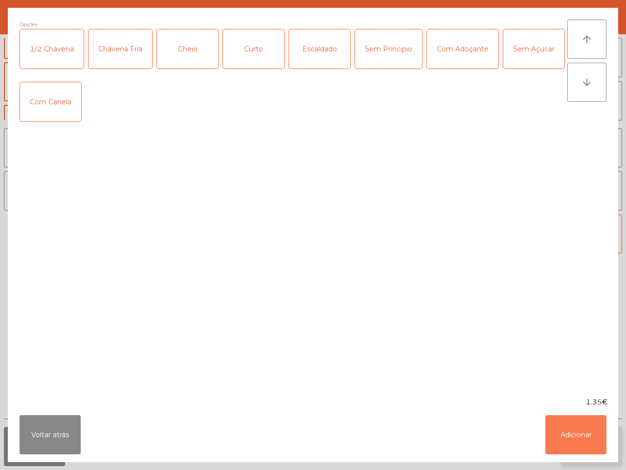
click at [569, 438] on button "Adicionar" at bounding box center [575, 434] width 61 height 39
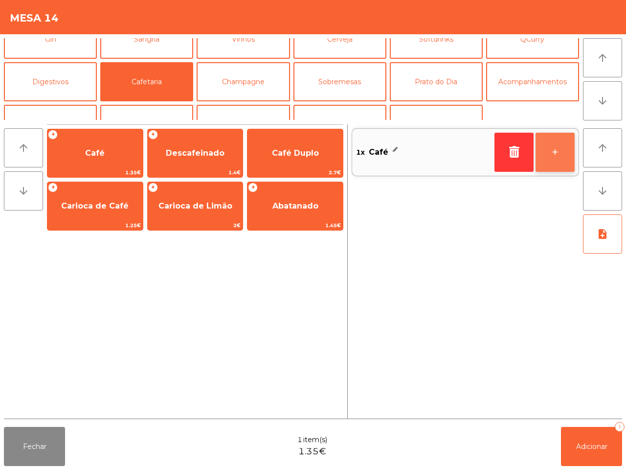
click at [560, 153] on button "+" at bounding box center [555, 152] width 39 height 39
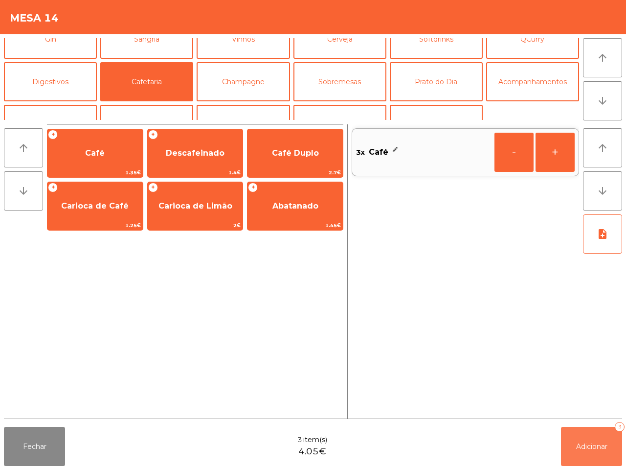
drag, startPoint x: 587, startPoint y: 450, endPoint x: 572, endPoint y: 438, distance: 19.1
click at [587, 449] on button "Adicionar 3" at bounding box center [591, 446] width 61 height 39
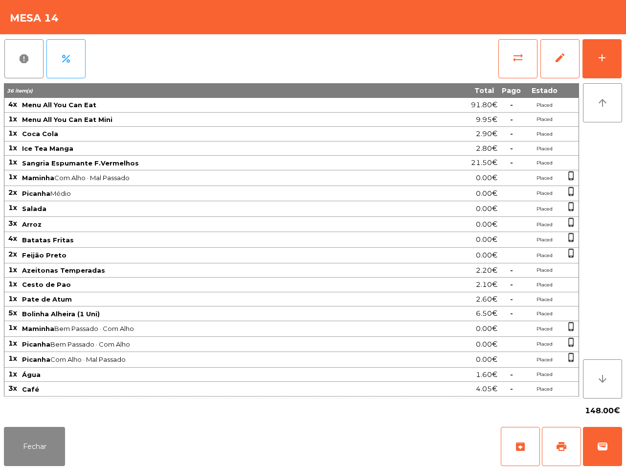
drag, startPoint x: 328, startPoint y: 365, endPoint x: 335, endPoint y: 376, distance: 12.8
click at [331, 373] on tbody "4x Menu All You Can Eat 91.80€ - Placed 1x Menu All You Can Eat Mini 9.95€ - Pl…" at bounding box center [291, 247] width 574 height 298
drag, startPoint x: 40, startPoint y: 439, endPoint x: 73, endPoint y: 427, distance: 35.6
click at [40, 440] on button "Fechar" at bounding box center [34, 446] width 61 height 39
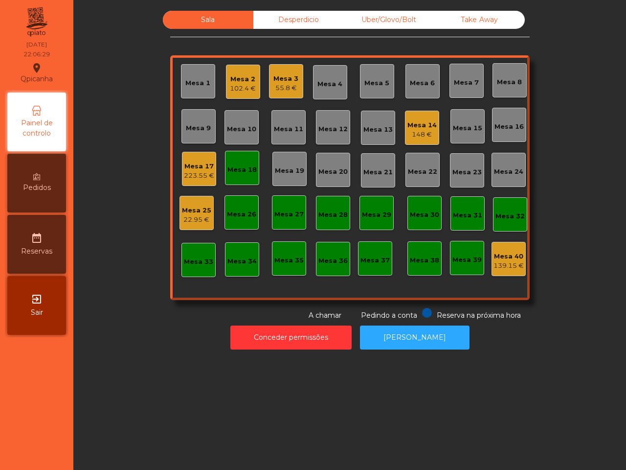
click at [201, 156] on div "Mesa 17 223.55 €" at bounding box center [199, 169] width 34 height 34
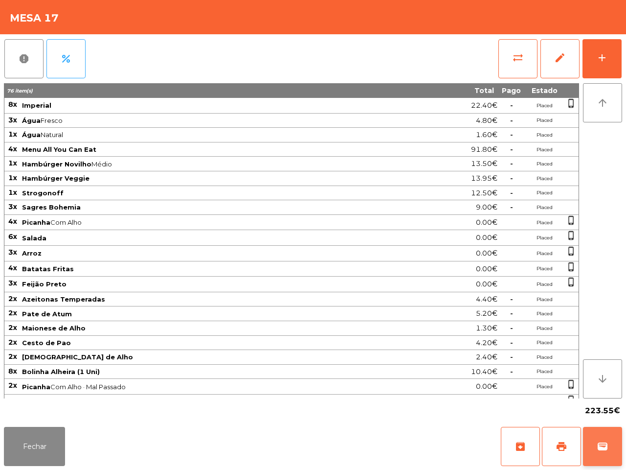
click at [597, 451] on button "wallet" at bounding box center [602, 446] width 39 height 39
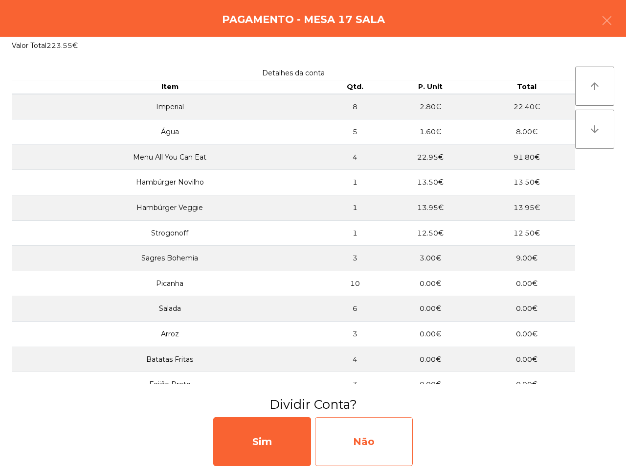
click at [370, 426] on div "Não" at bounding box center [364, 441] width 98 height 49
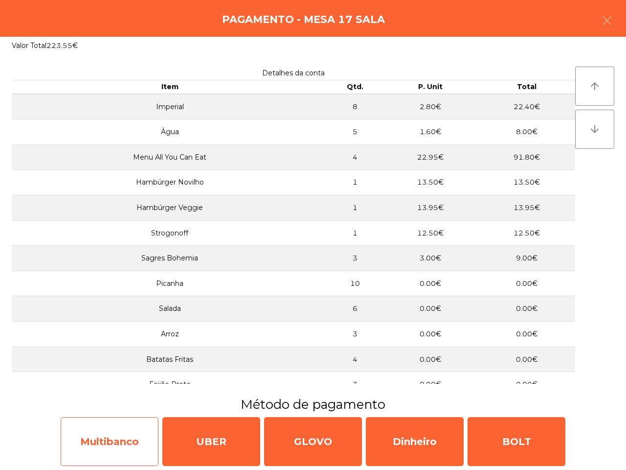
click at [62, 464] on div "Multibanco" at bounding box center [110, 441] width 98 height 49
select select "**"
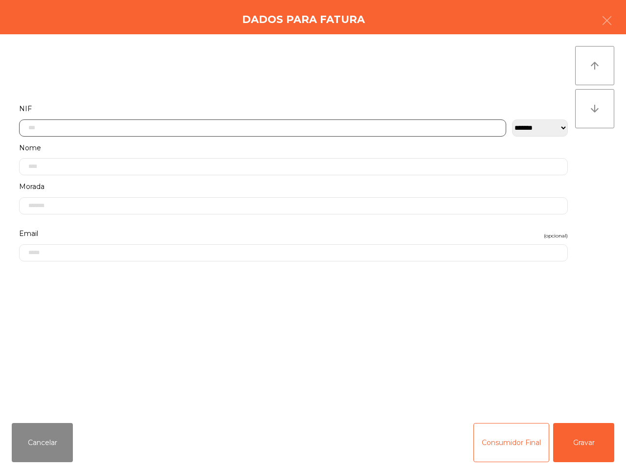
click at [198, 126] on input "text" at bounding box center [262, 127] width 487 height 17
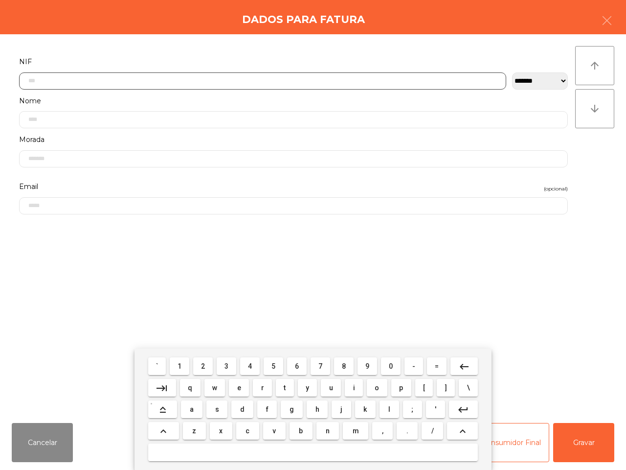
scroll to position [55, 0]
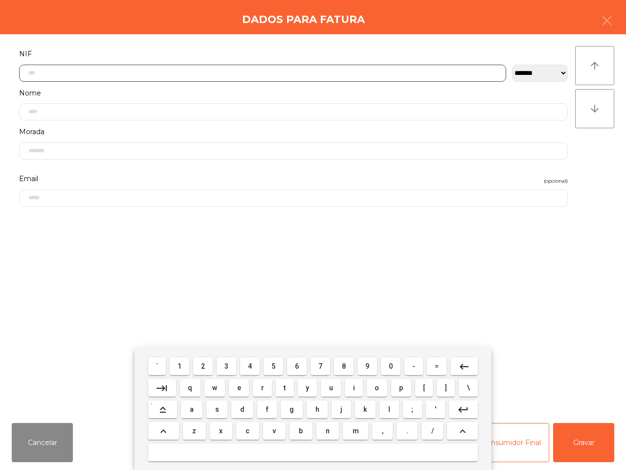
click at [179, 367] on span "1" at bounding box center [180, 366] width 4 height 8
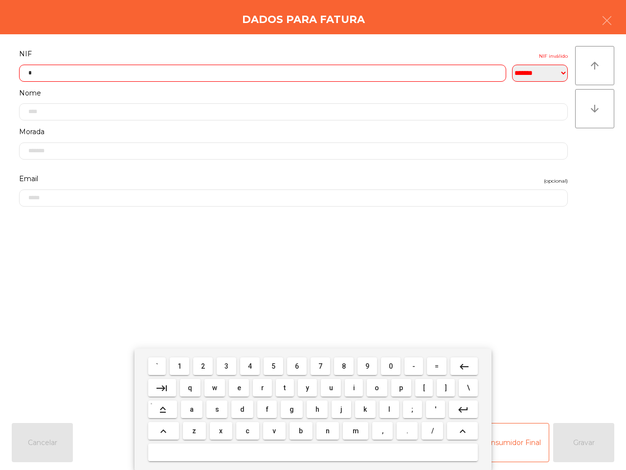
click at [370, 364] on button "9" at bounding box center [368, 366] width 20 height 18
click at [271, 363] on span "5" at bounding box center [273, 366] width 4 height 8
click at [249, 364] on span "4" at bounding box center [250, 366] width 4 height 8
click at [208, 366] on button "2" at bounding box center [203, 366] width 20 height 18
click at [373, 368] on button "9" at bounding box center [368, 366] width 20 height 18
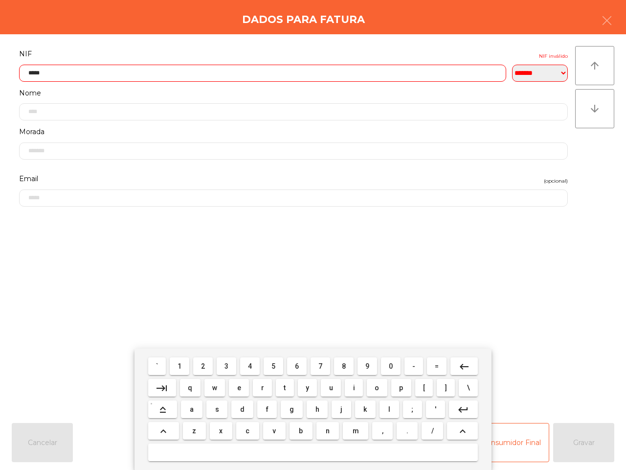
click at [365, 364] on span "9" at bounding box center [367, 366] width 4 height 8
click at [465, 365] on mat-icon "keyboard_backspace" at bounding box center [464, 366] width 12 height 12
click at [205, 366] on span "2" at bounding box center [203, 366] width 4 height 8
click at [295, 365] on span "6" at bounding box center [297, 366] width 4 height 8
click at [251, 362] on span "4" at bounding box center [250, 366] width 4 height 8
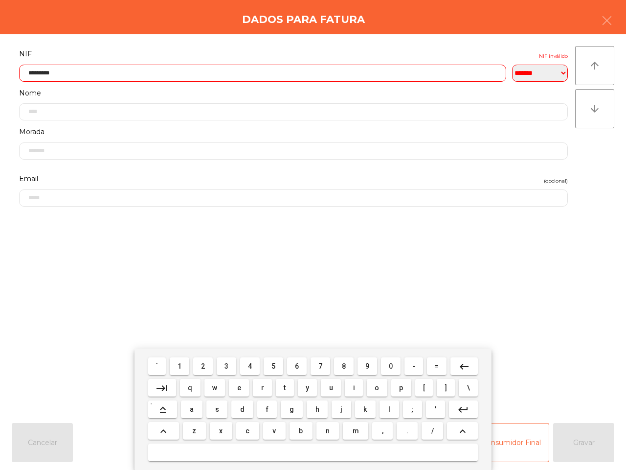
click at [456, 367] on button "keyboard_backspace" at bounding box center [463, 366] width 27 height 18
click at [272, 364] on span "5" at bounding box center [273, 366] width 4 height 8
type input "*********"
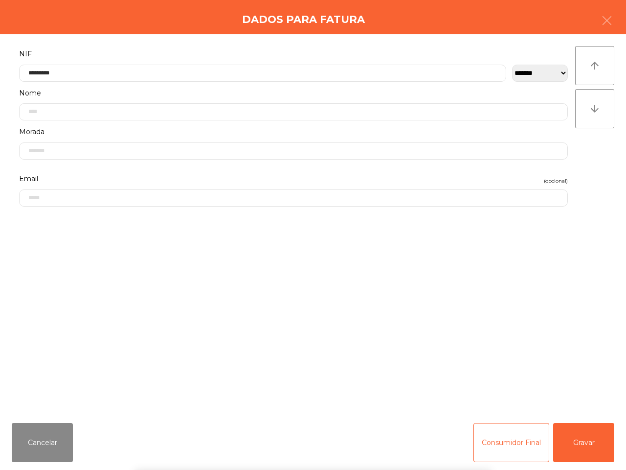
click at [578, 447] on div "` 1 2 3 4 5 6 7 8 9 0 - = keyboard_backspace keyboard_tab q w e r t y u i o p […" at bounding box center [313, 408] width 626 height 121
click at [581, 448] on button "Gravar" at bounding box center [583, 442] width 61 height 39
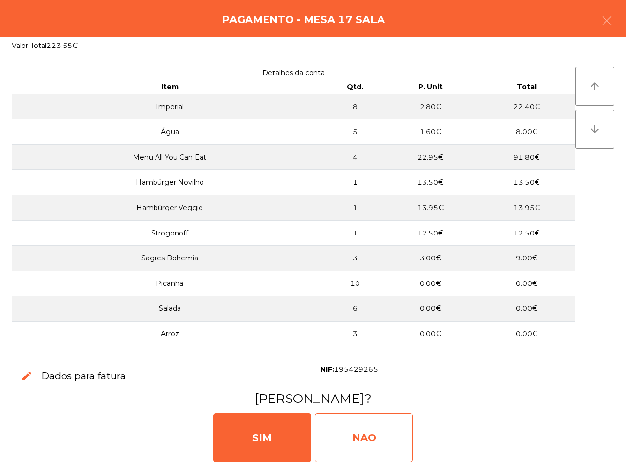
click at [374, 427] on div "NAO" at bounding box center [364, 437] width 98 height 49
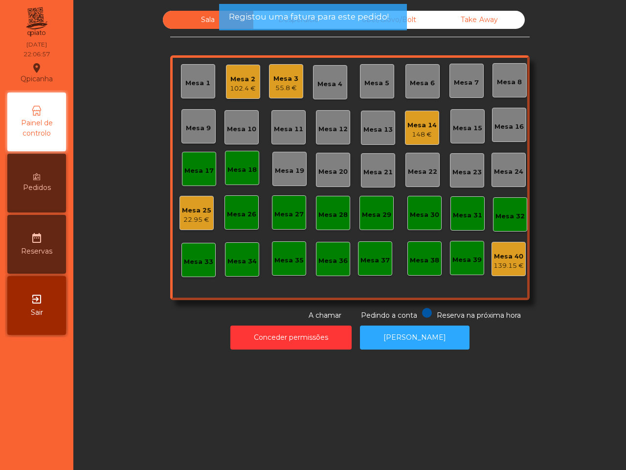
click at [248, 179] on div "Mesa 18" at bounding box center [242, 168] width 34 height 34
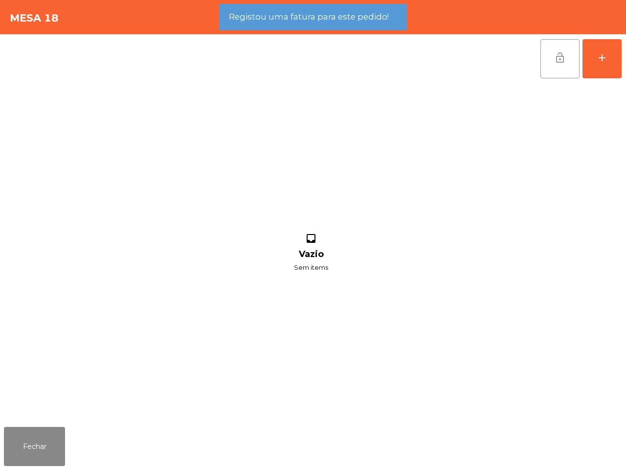
click at [569, 54] on button "lock_open" at bounding box center [559, 58] width 39 height 39
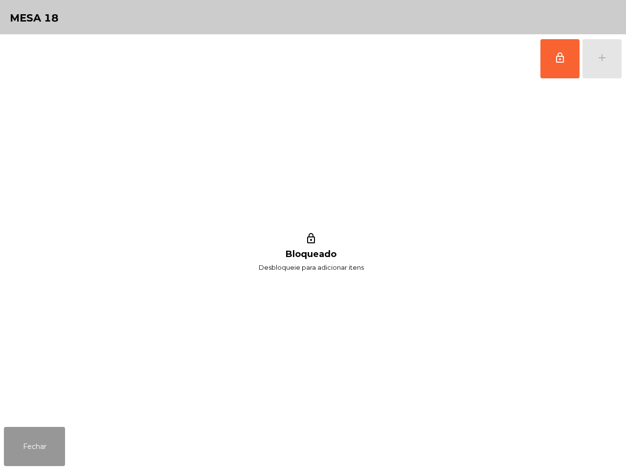
click at [35, 446] on button "Fechar" at bounding box center [34, 446] width 61 height 39
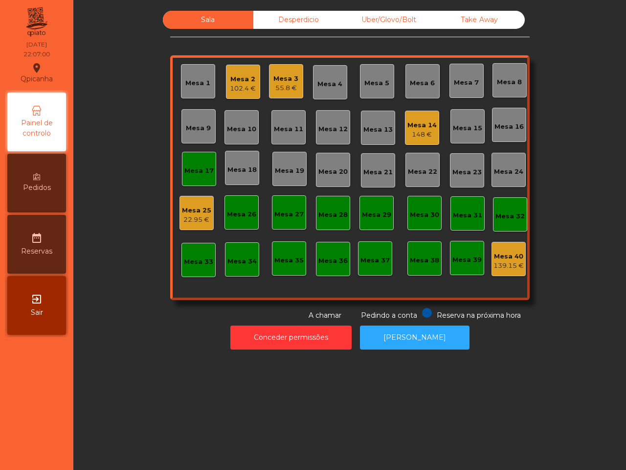
click at [203, 161] on div "Mesa 17" at bounding box center [199, 169] width 34 height 34
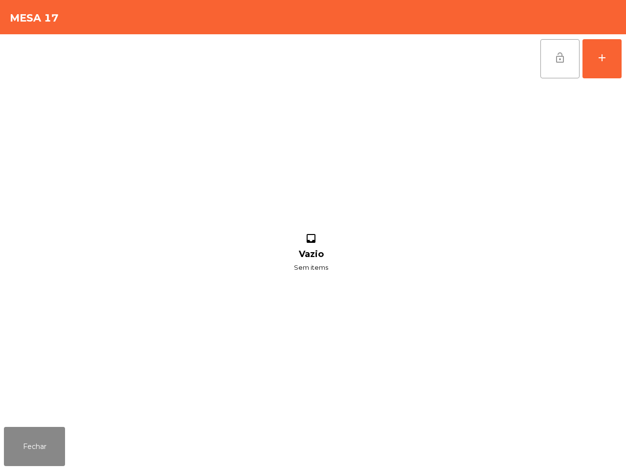
click at [561, 52] on span "lock_open" at bounding box center [560, 58] width 12 height 12
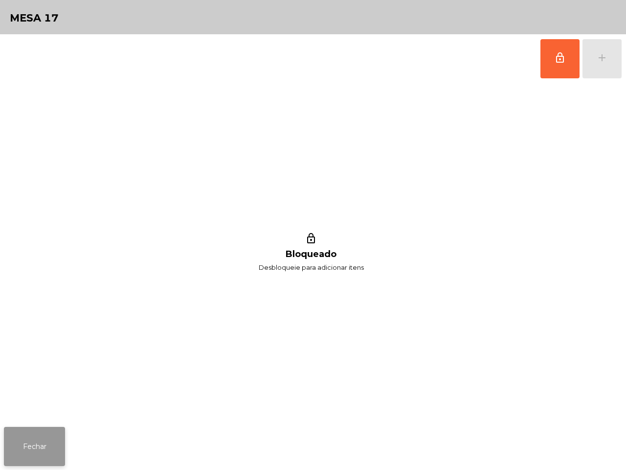
click at [16, 449] on button "Fechar" at bounding box center [34, 446] width 61 height 39
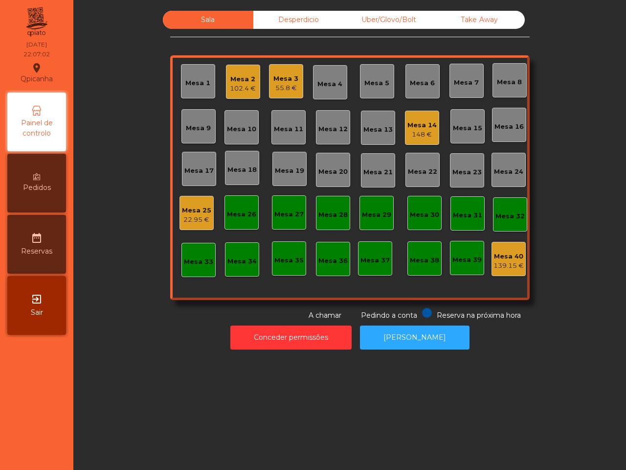
click at [192, 218] on div "22.95 €" at bounding box center [196, 220] width 29 height 10
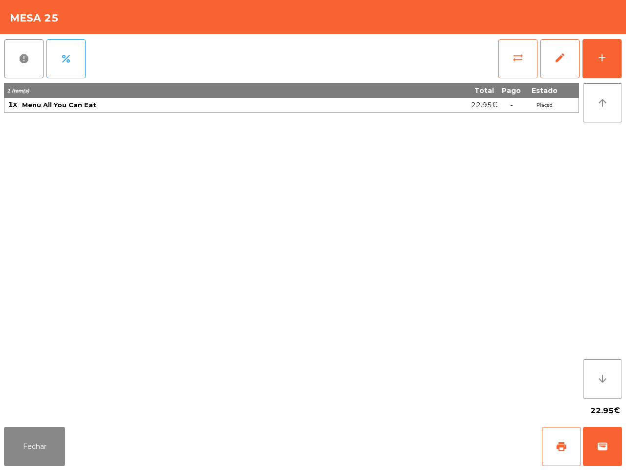
click at [520, 64] on button "sync_alt" at bounding box center [517, 58] width 39 height 39
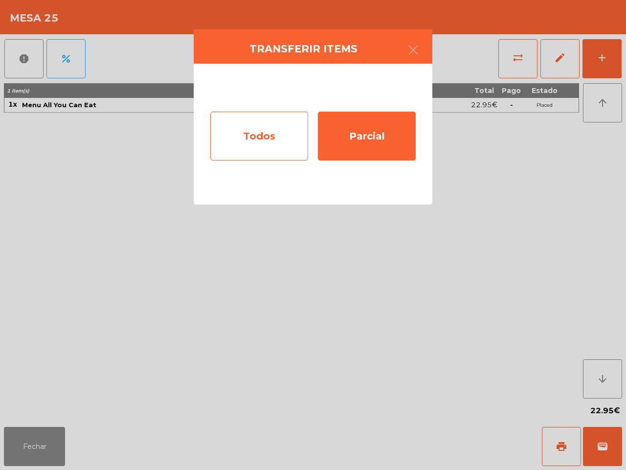
click at [278, 133] on div "Todos" at bounding box center [259, 136] width 98 height 49
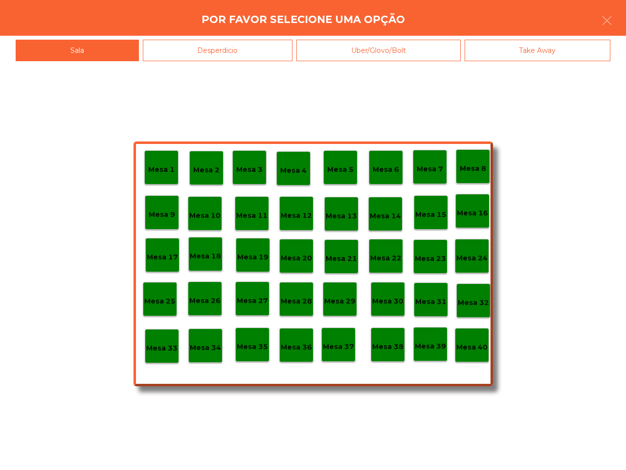
click at [236, 45] on div "Desperdicio" at bounding box center [218, 51] width 150 height 22
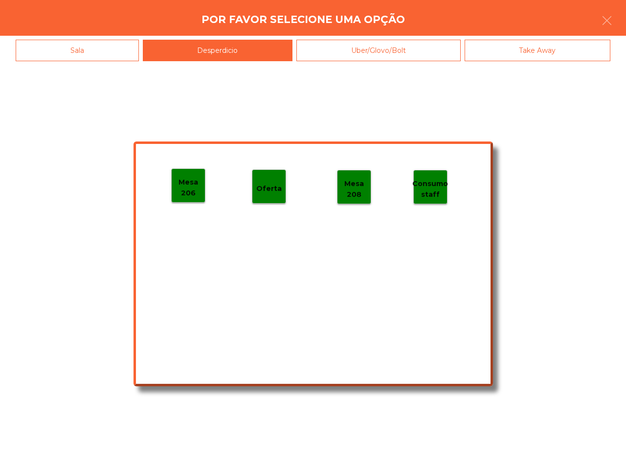
click at [182, 187] on p "Mesa 206" at bounding box center [188, 188] width 33 height 22
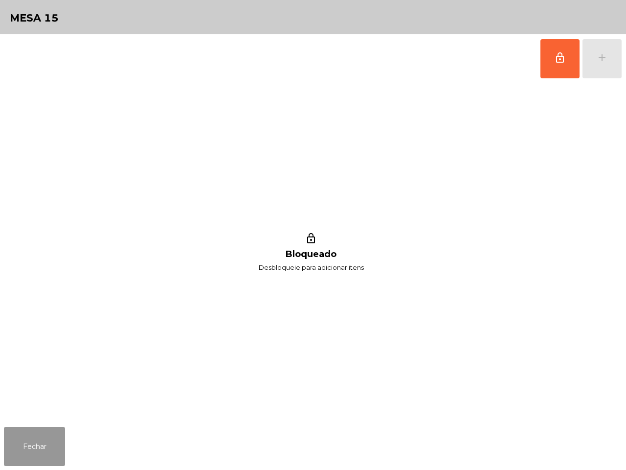
click at [13, 446] on button "Fechar" at bounding box center [34, 446] width 61 height 39
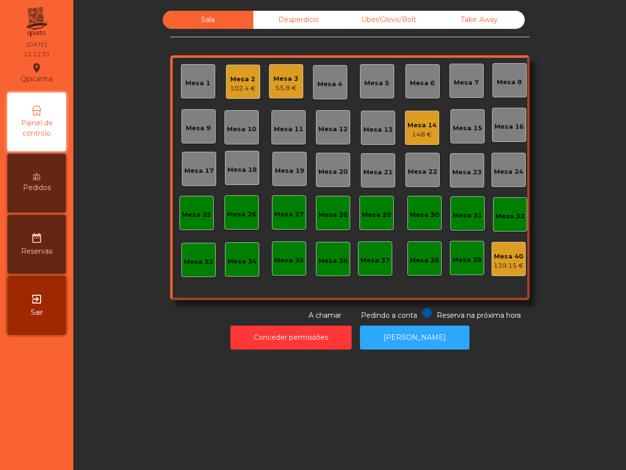
click at [230, 82] on div "Mesa 2" at bounding box center [243, 79] width 26 height 10
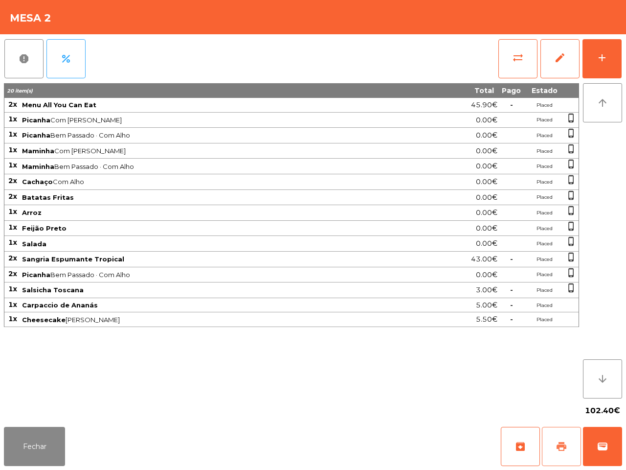
click at [561, 439] on button "print" at bounding box center [561, 446] width 39 height 39
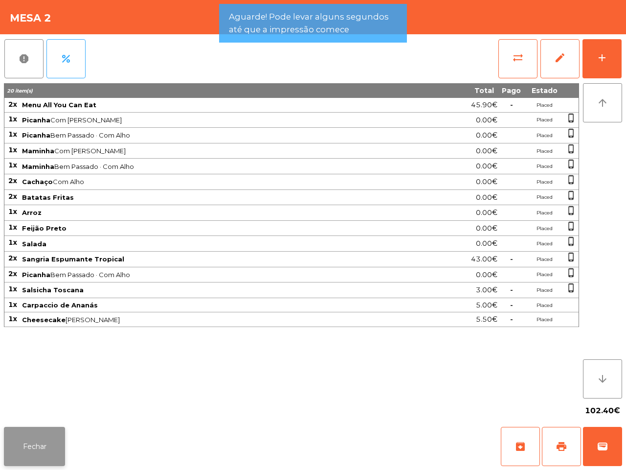
click at [53, 445] on button "Fechar" at bounding box center [34, 446] width 61 height 39
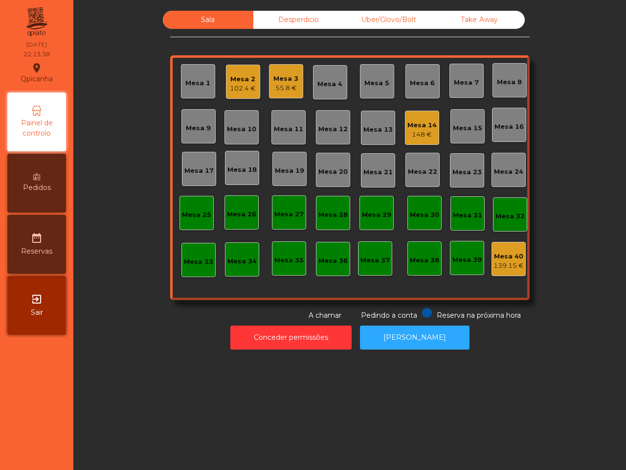
click at [54, 444] on nav "[GEOGRAPHIC_DATA] location_on [DATE] 22:13:38 Painel de controlo Pedidos date_r…" at bounding box center [36, 235] width 73 height 470
click at [407, 133] on div "148 €" at bounding box center [421, 135] width 29 height 10
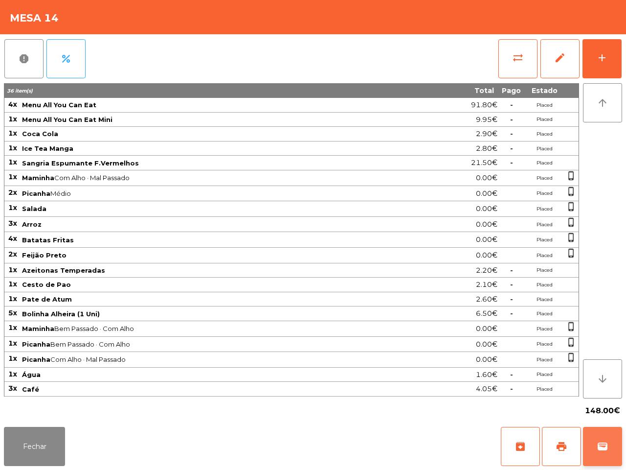
click at [598, 449] on span "wallet" at bounding box center [603, 446] width 12 height 12
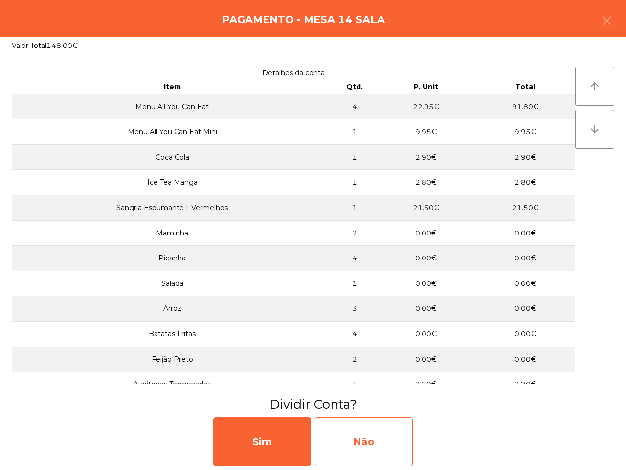
click at [392, 427] on div "Não" at bounding box center [364, 441] width 98 height 49
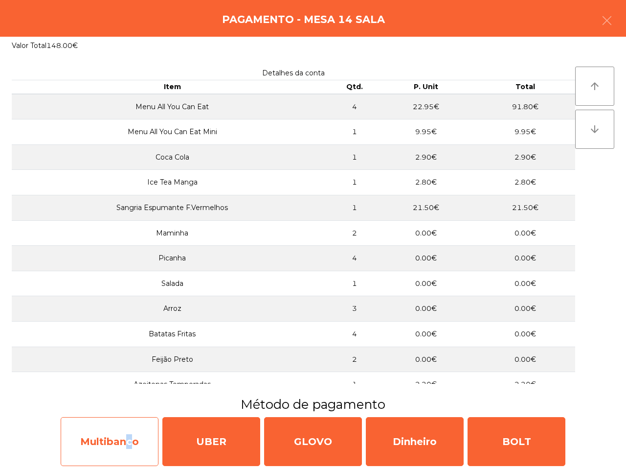
click at [122, 434] on div "Multibanco" at bounding box center [110, 441] width 98 height 49
select select "**"
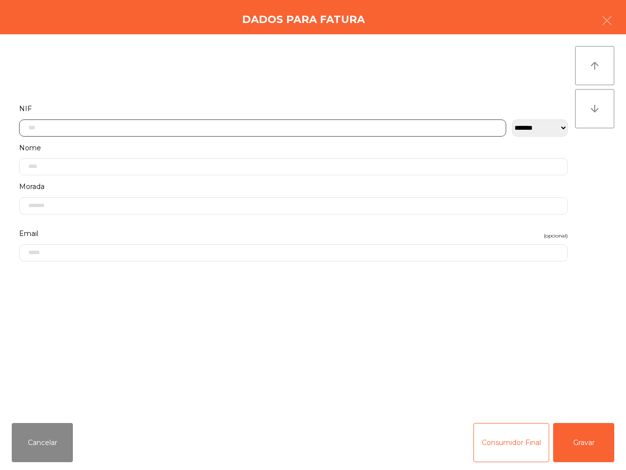
click at [290, 122] on input "text" at bounding box center [262, 127] width 487 height 17
click at [290, 126] on input "text" at bounding box center [262, 127] width 487 height 17
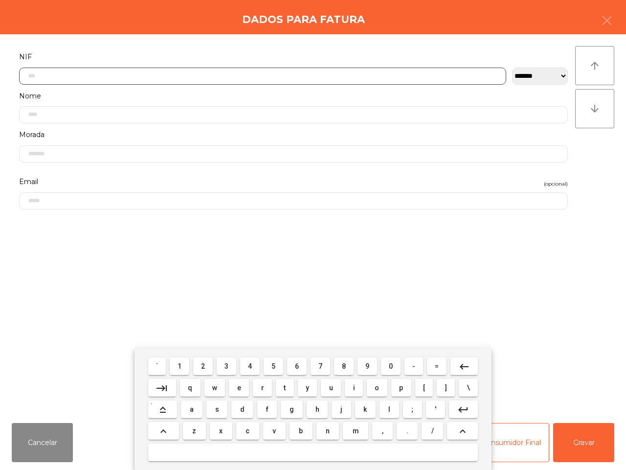
scroll to position [55, 0]
click at [181, 367] on span "1" at bounding box center [180, 366] width 4 height 8
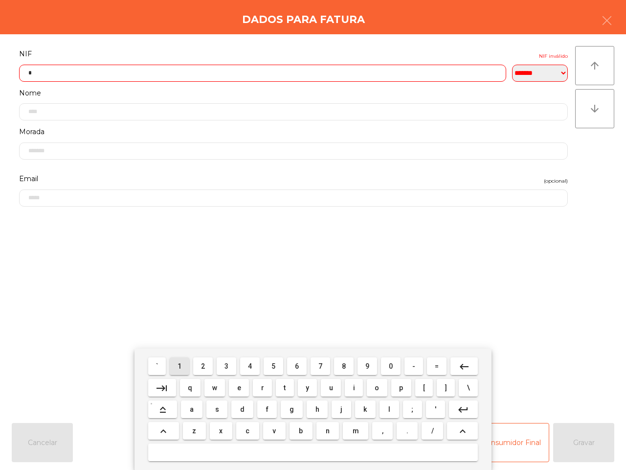
click at [346, 364] on button "8" at bounding box center [344, 366] width 20 height 18
click at [272, 363] on span "5" at bounding box center [273, 366] width 4 height 8
click at [303, 364] on button "6" at bounding box center [297, 366] width 20 height 18
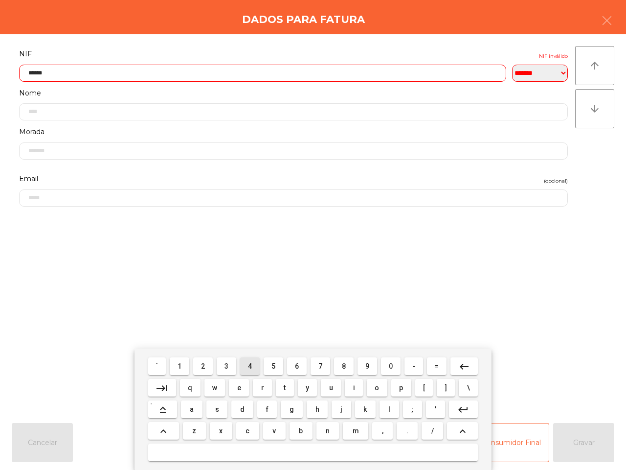
click at [255, 365] on button "4" at bounding box center [250, 366] width 20 height 18
click at [344, 365] on span "8" at bounding box center [344, 366] width 4 height 8
click at [187, 365] on button "1" at bounding box center [180, 366] width 20 height 18
type input "*********"
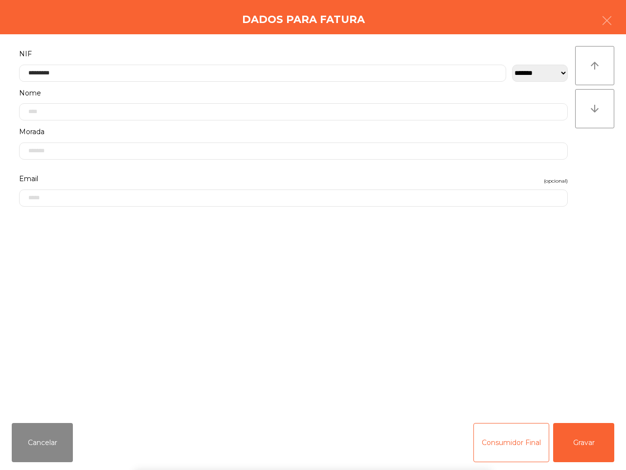
click at [573, 439] on div "` 1 2 3 4 5 6 7 8 9 0 - = keyboard_backspace keyboard_tab q w e r t y u i o p […" at bounding box center [313, 408] width 626 height 121
click at [575, 450] on button "Gravar" at bounding box center [583, 442] width 61 height 39
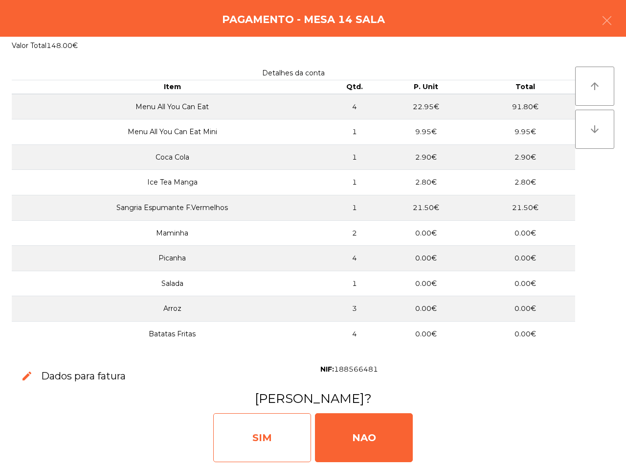
click at [256, 437] on div "SIM" at bounding box center [262, 437] width 98 height 49
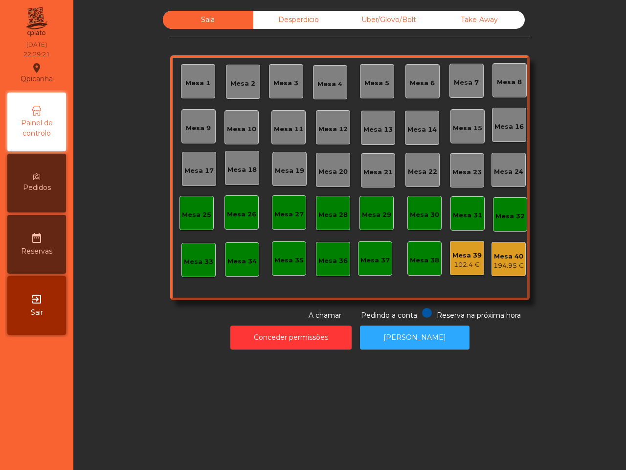
click at [468, 260] on div "102.4 €" at bounding box center [466, 265] width 29 height 10
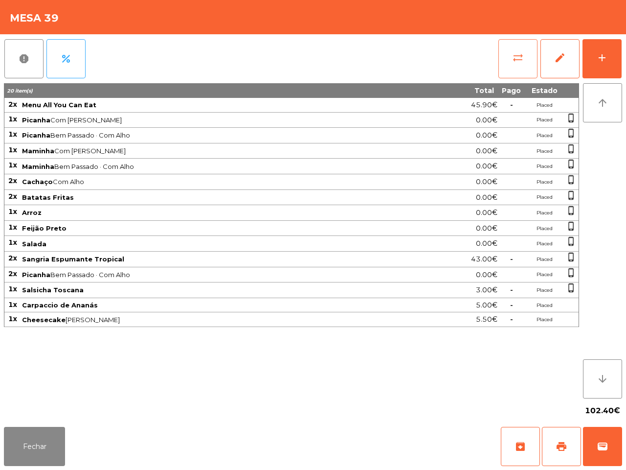
click at [517, 58] on span "sync_alt" at bounding box center [518, 58] width 12 height 12
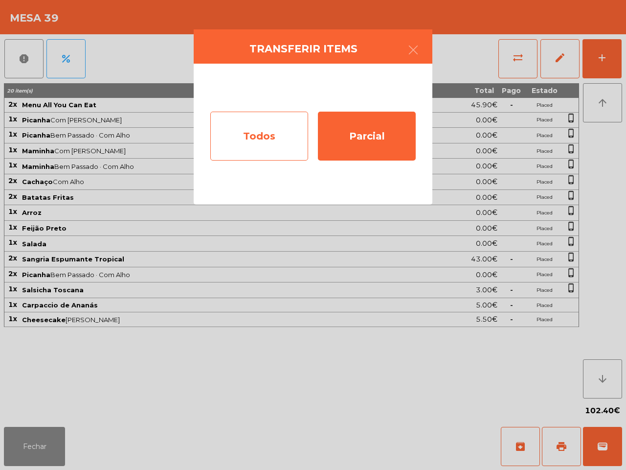
click at [267, 147] on div "Todos" at bounding box center [259, 136] width 98 height 49
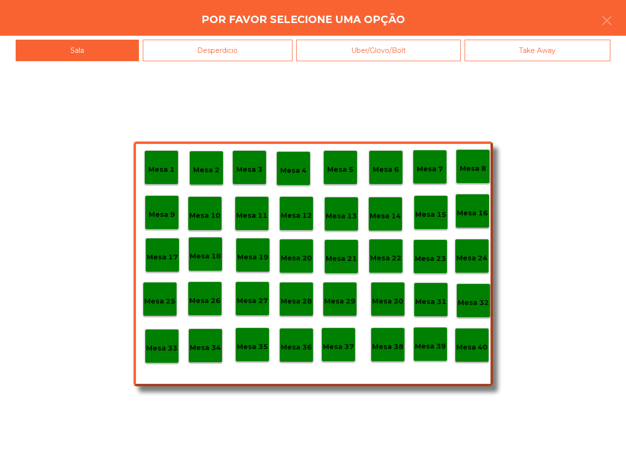
click at [466, 341] on p "Mesa 40" at bounding box center [471, 346] width 31 height 11
